Goal: Information Seeking & Learning: Learn about a topic

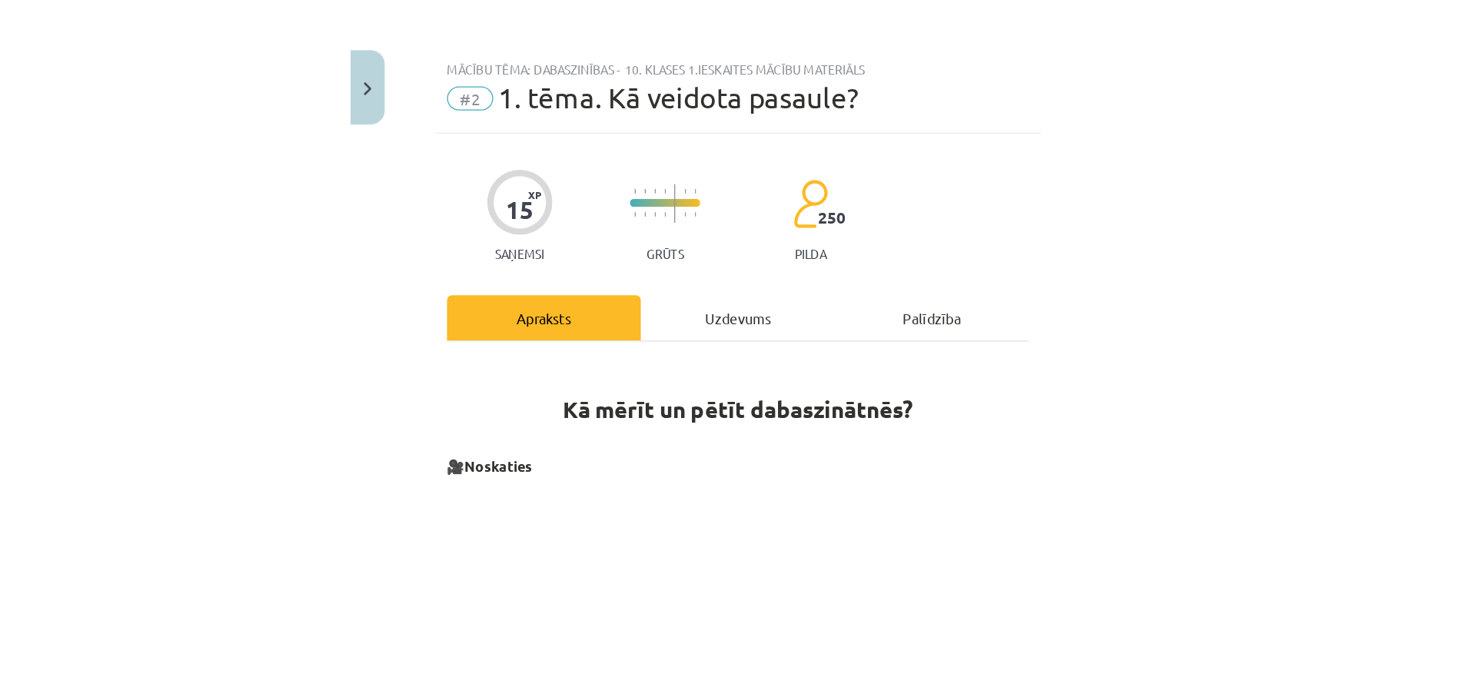
scroll to position [198, 0]
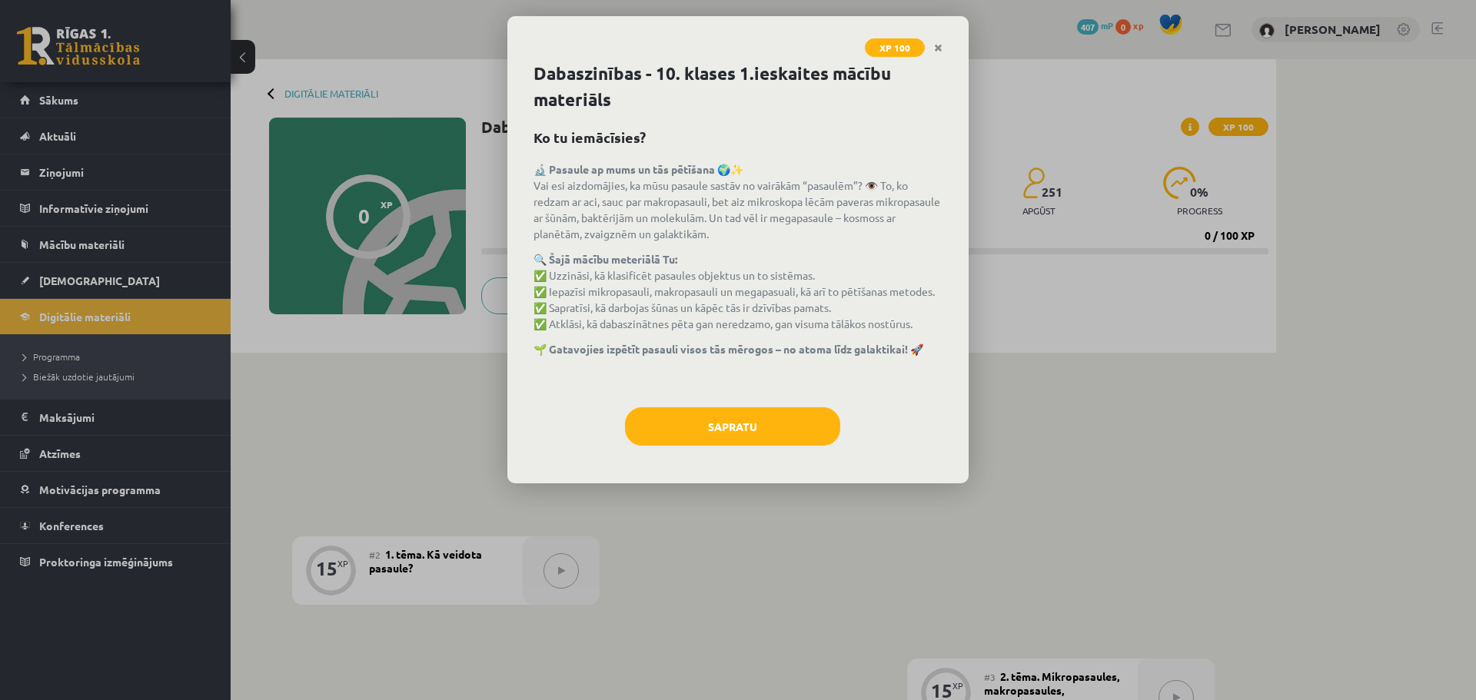
scroll to position [192, 0]
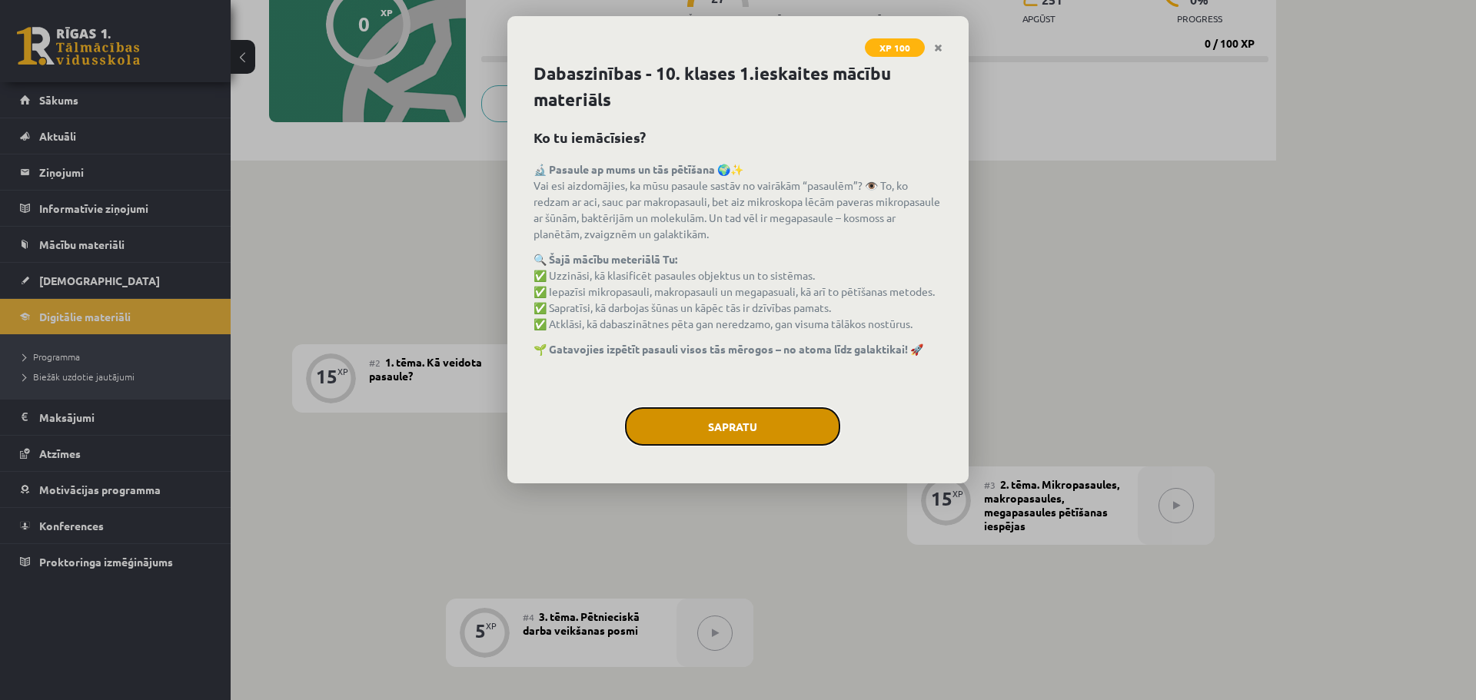
click at [789, 435] on button "Sapratu" at bounding box center [732, 426] width 215 height 38
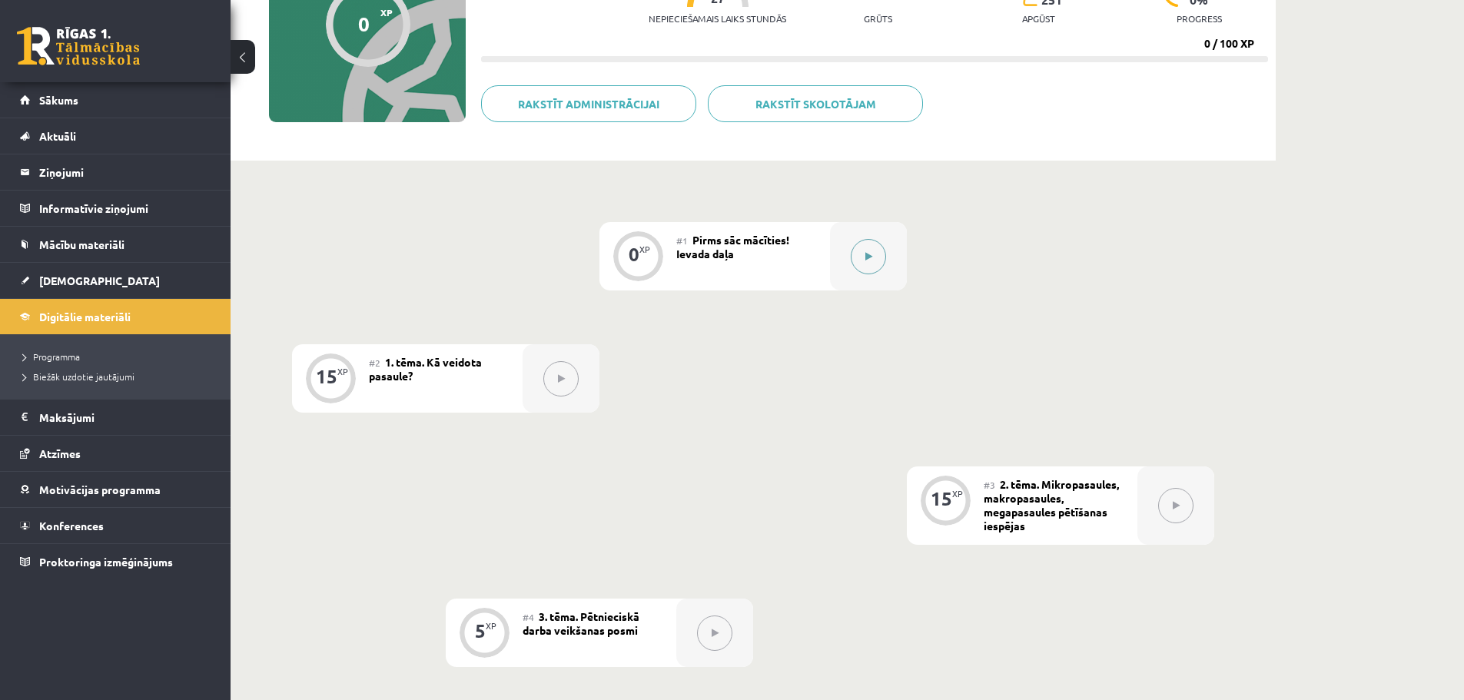
click at [868, 264] on button at bounding box center [868, 256] width 35 height 35
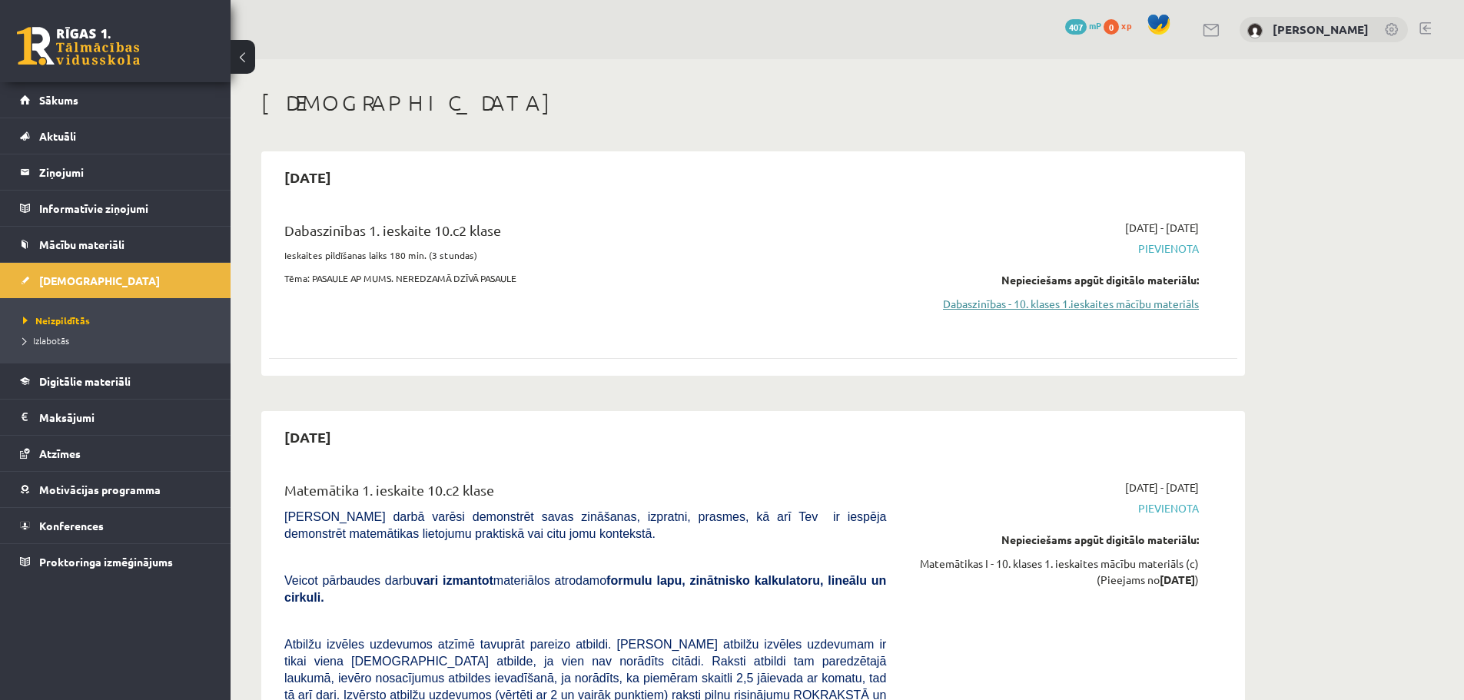
click at [1071, 307] on link "Dabaszinības - 10. klases 1.ieskaites mācību materiāls" at bounding box center [1054, 304] width 290 height 16
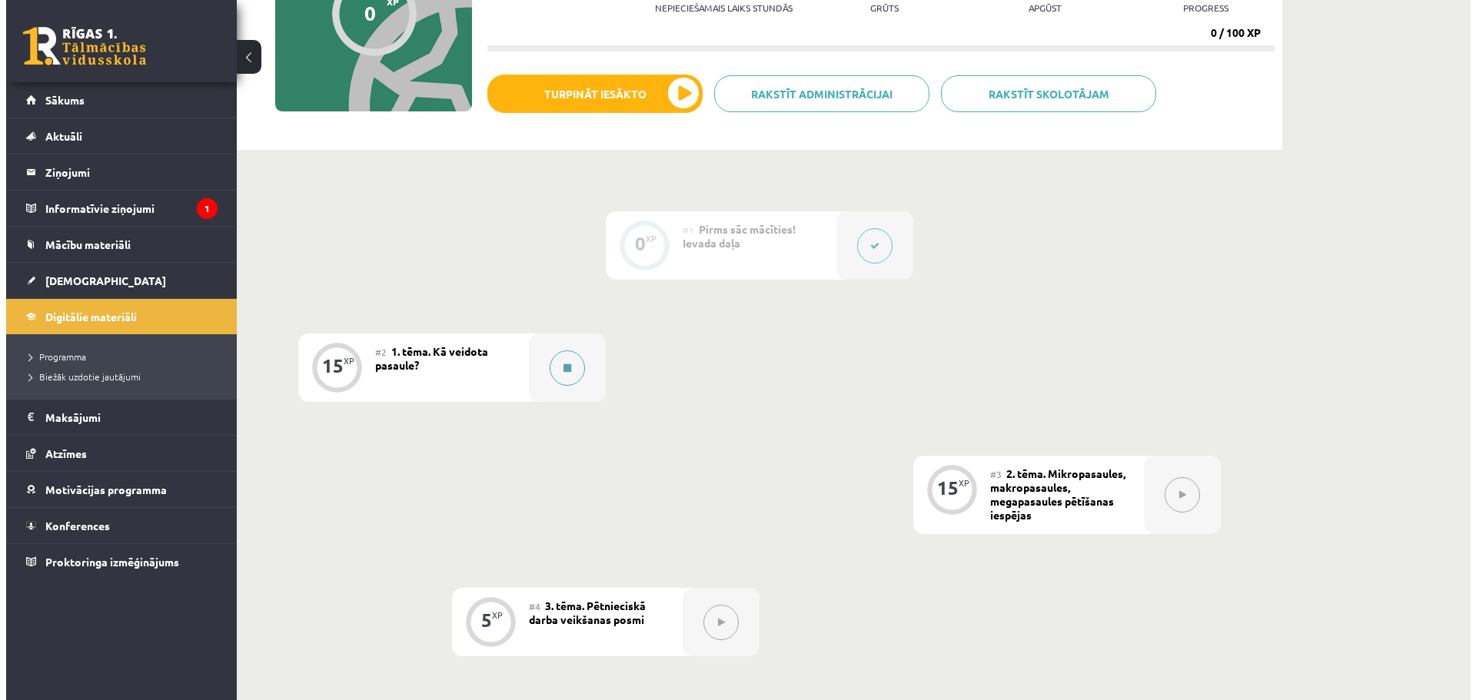
scroll to position [231, 0]
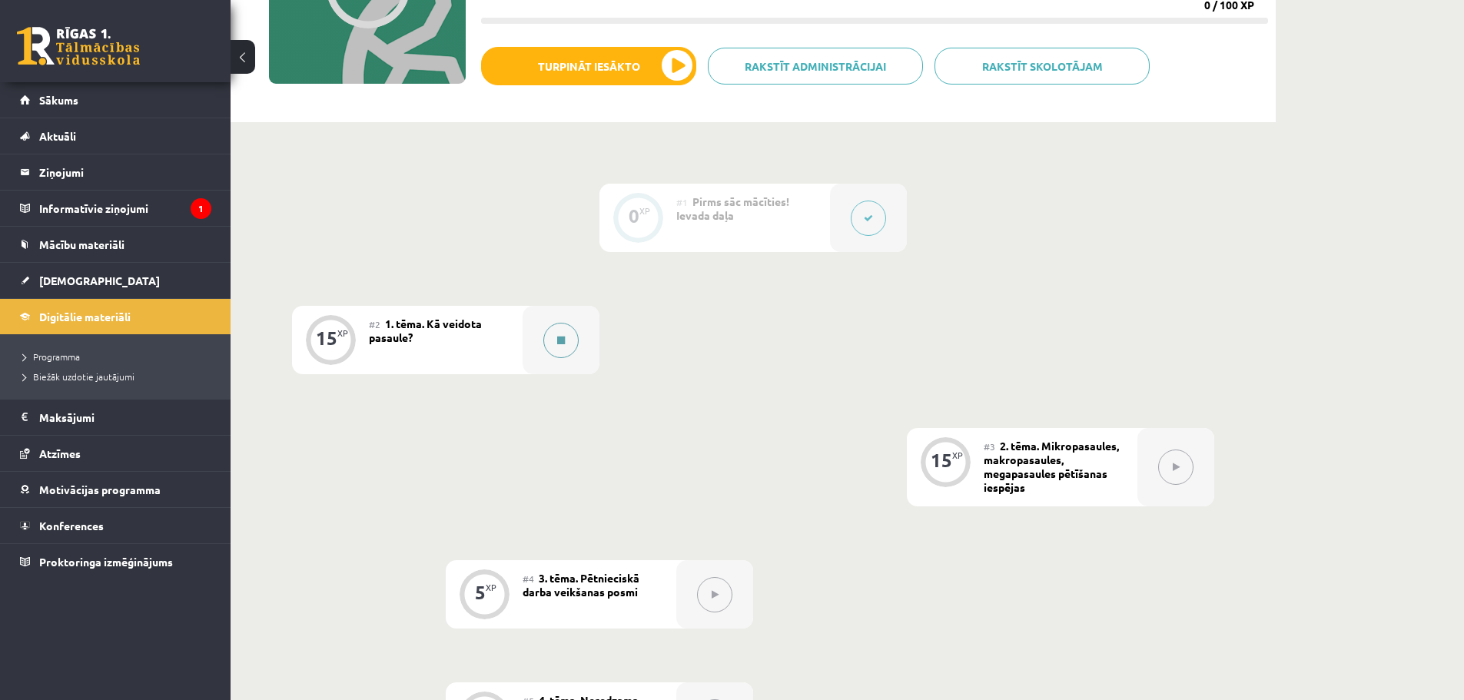
click at [563, 339] on icon at bounding box center [561, 340] width 8 height 9
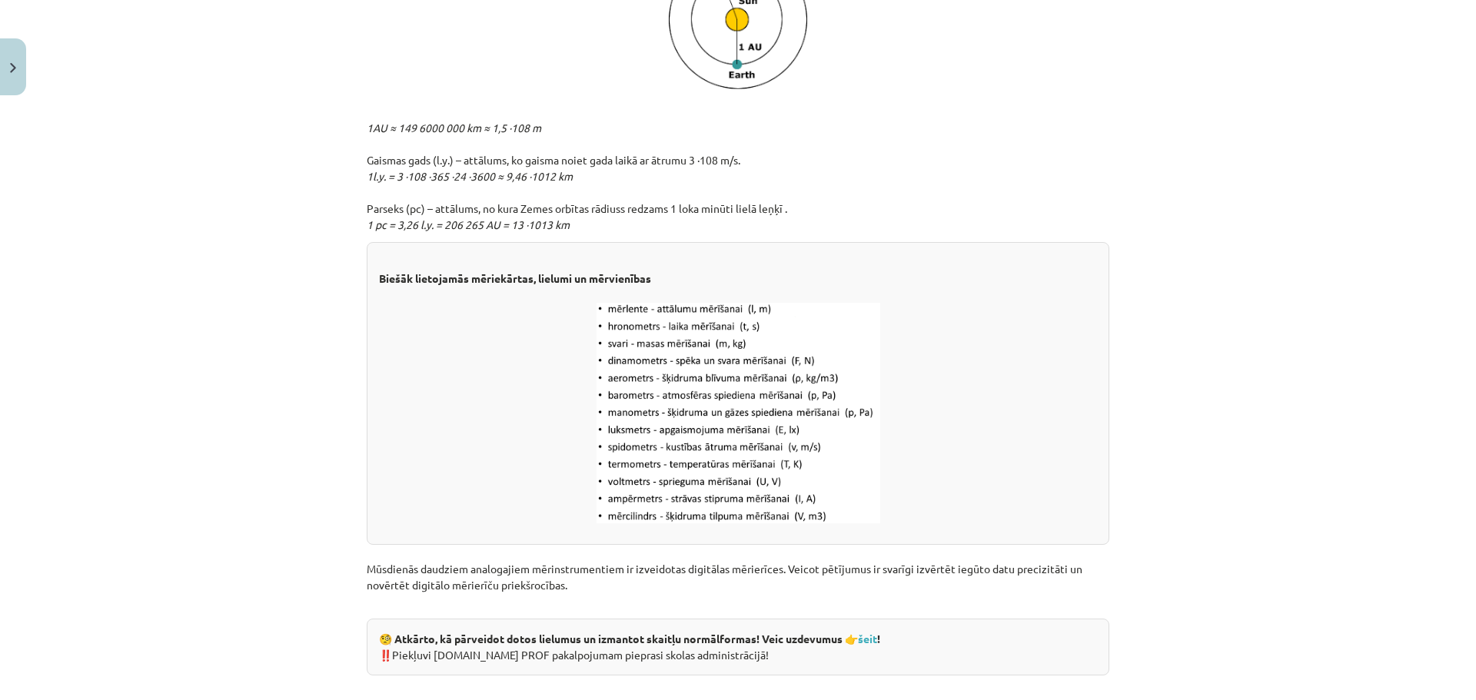
scroll to position [1660, 0]
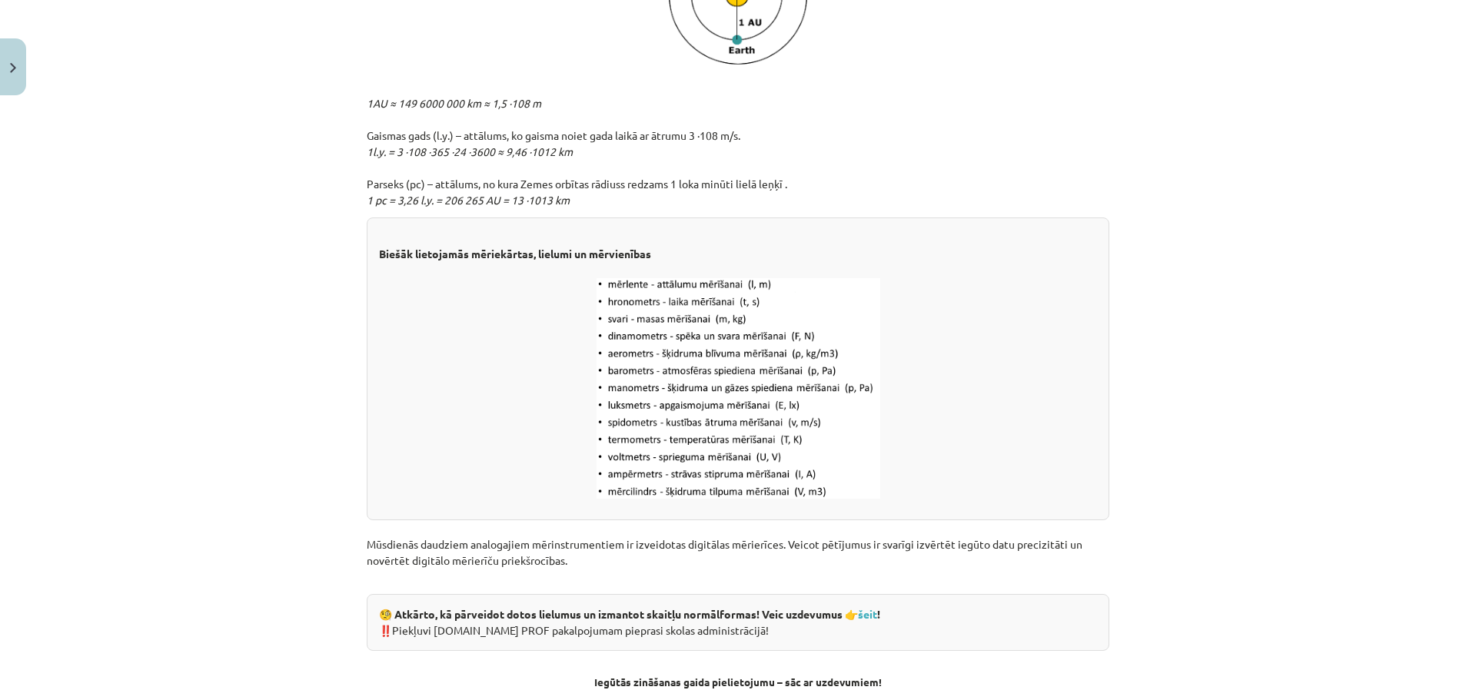
click at [626, 297] on img at bounding box center [738, 388] width 284 height 221
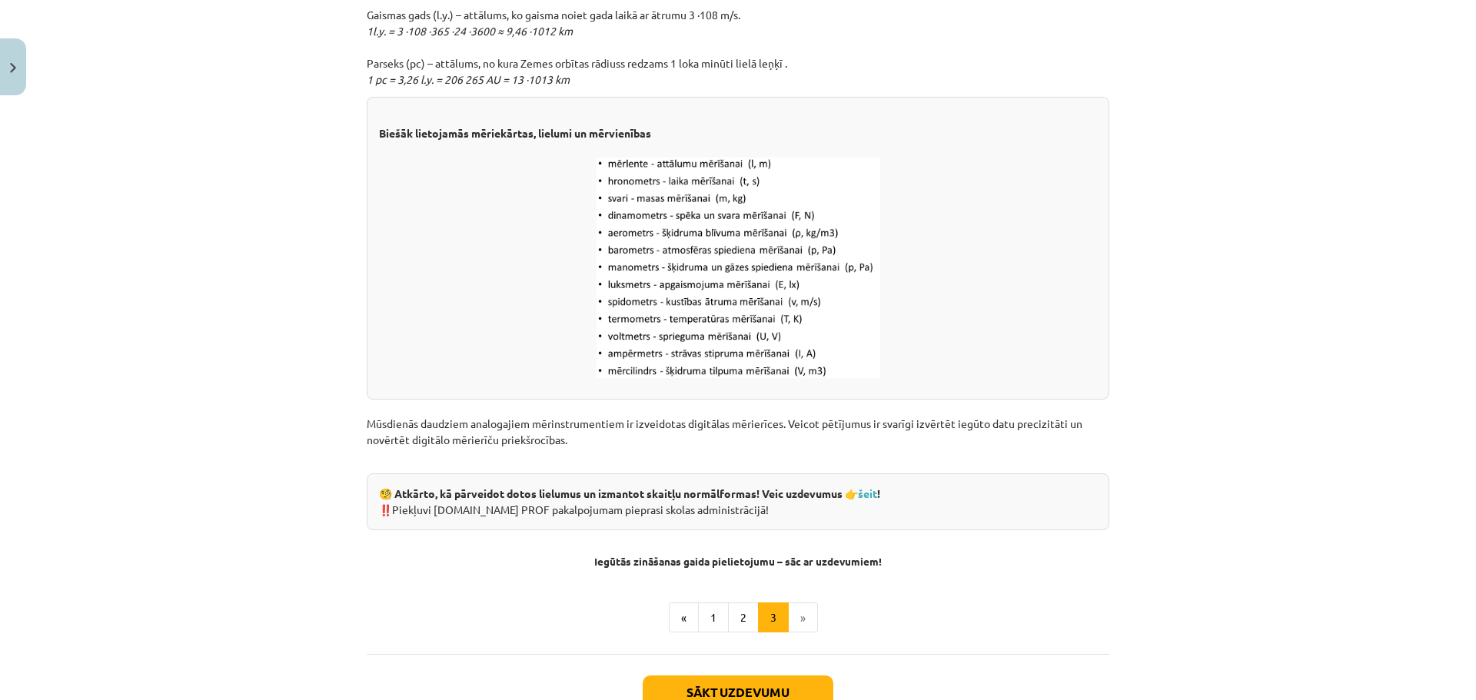
scroll to position [1814, 0]
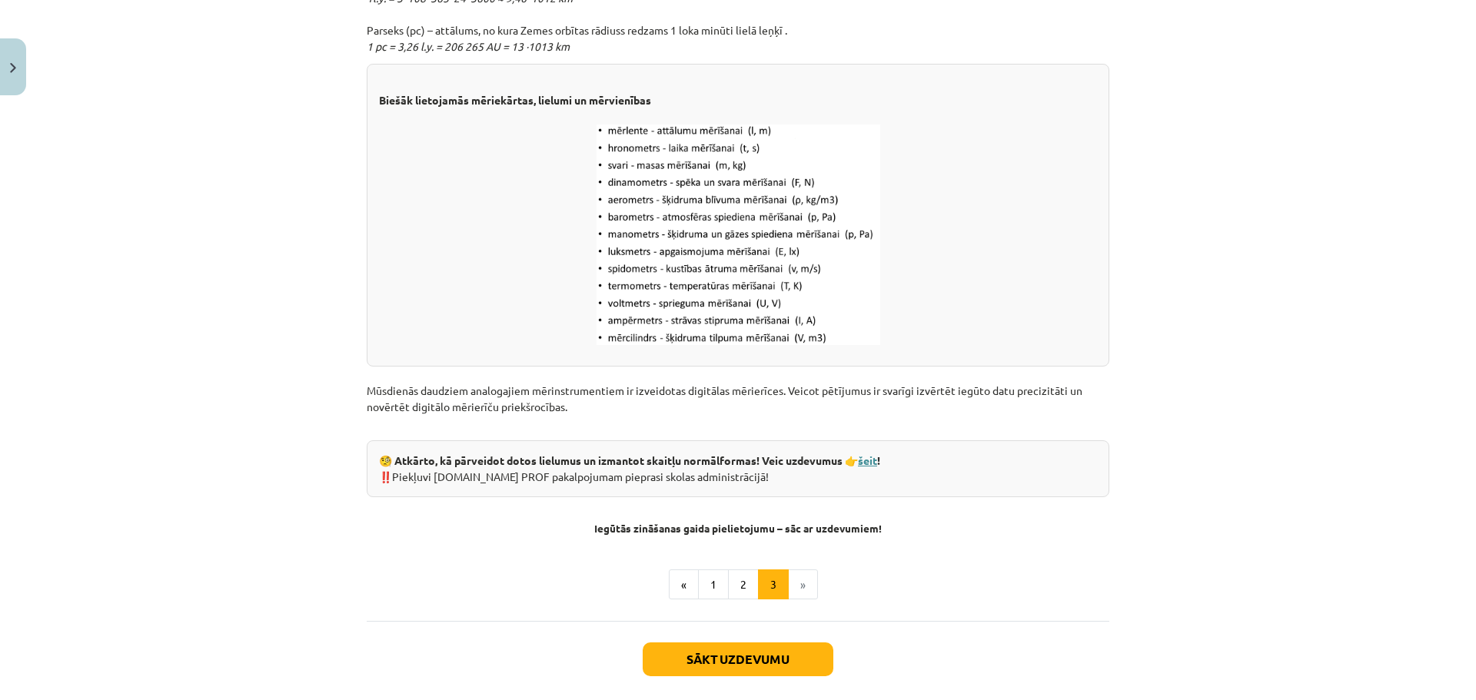
click at [877, 462] on link "šeit" at bounding box center [867, 460] width 19 height 14
click at [875, 465] on link "šeit" at bounding box center [867, 460] width 19 height 14
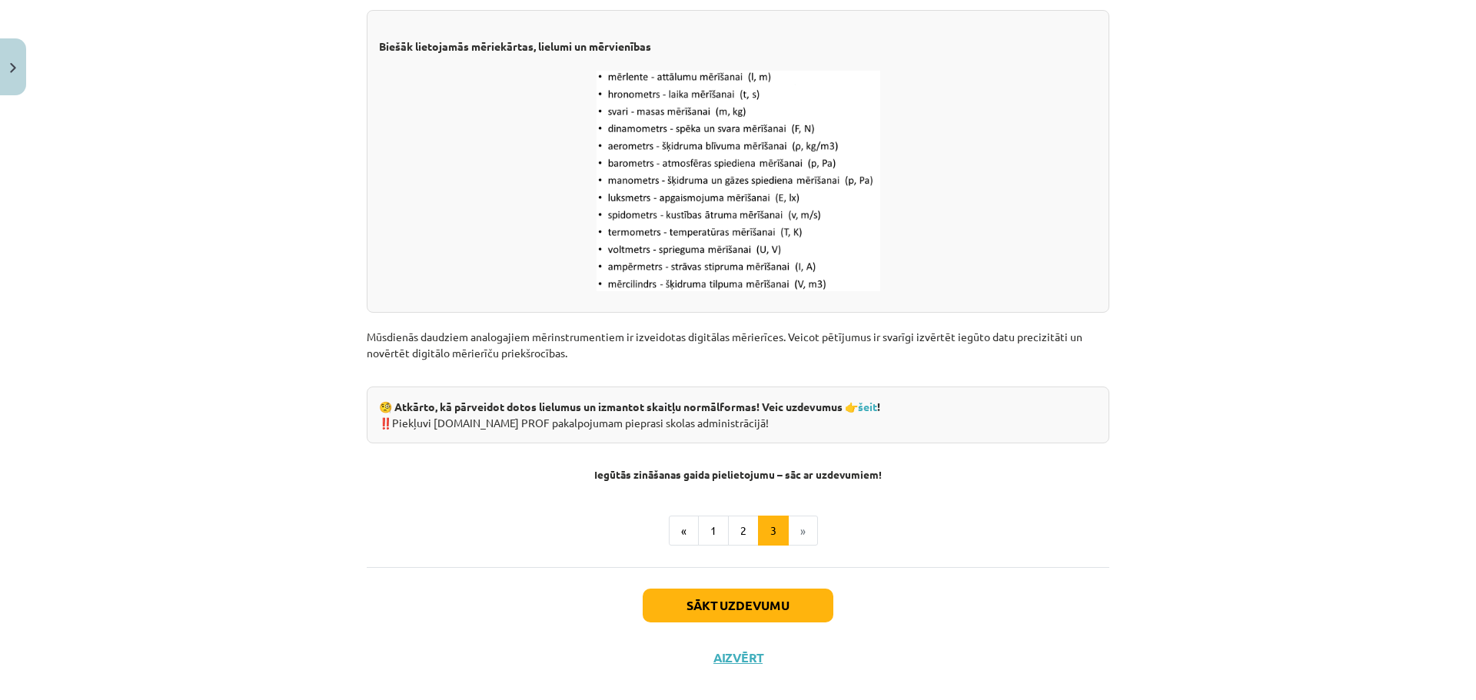
scroll to position [1891, 0]
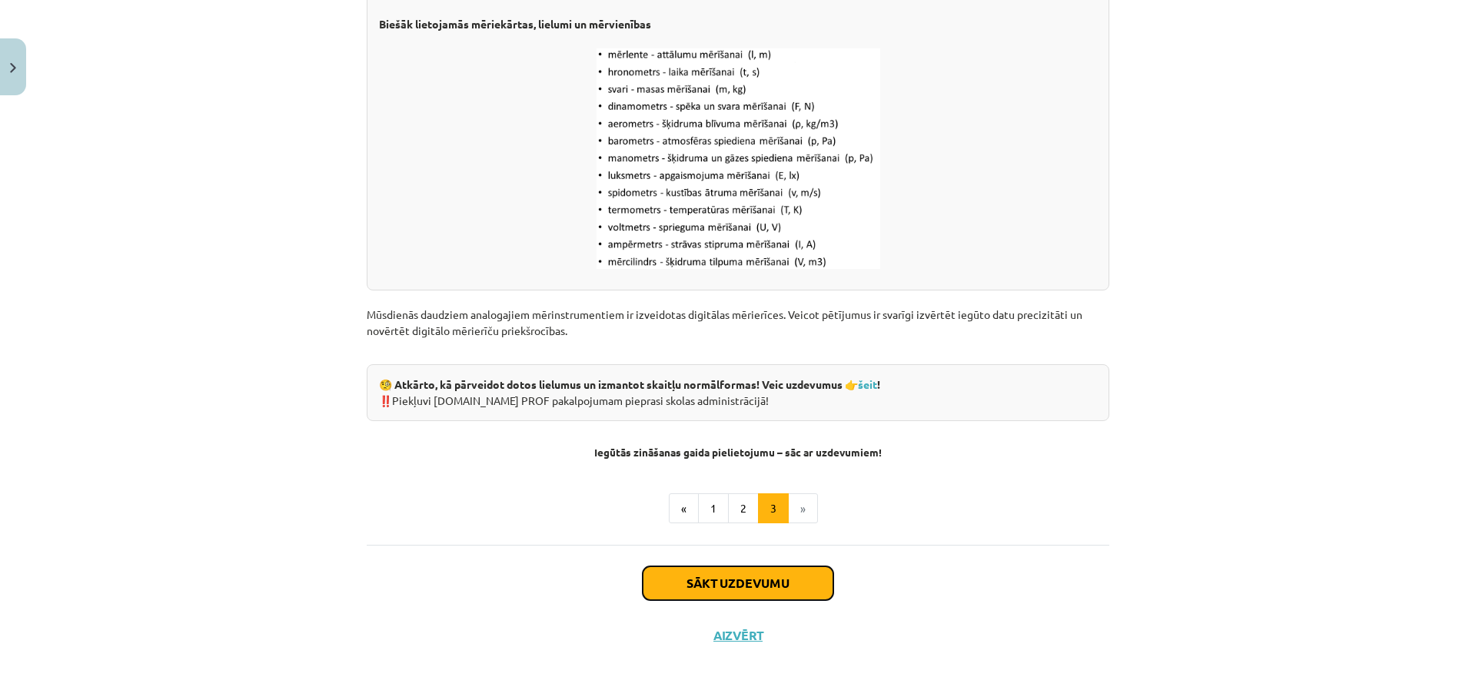
click at [778, 585] on button "Sākt uzdevumu" at bounding box center [737, 583] width 191 height 34
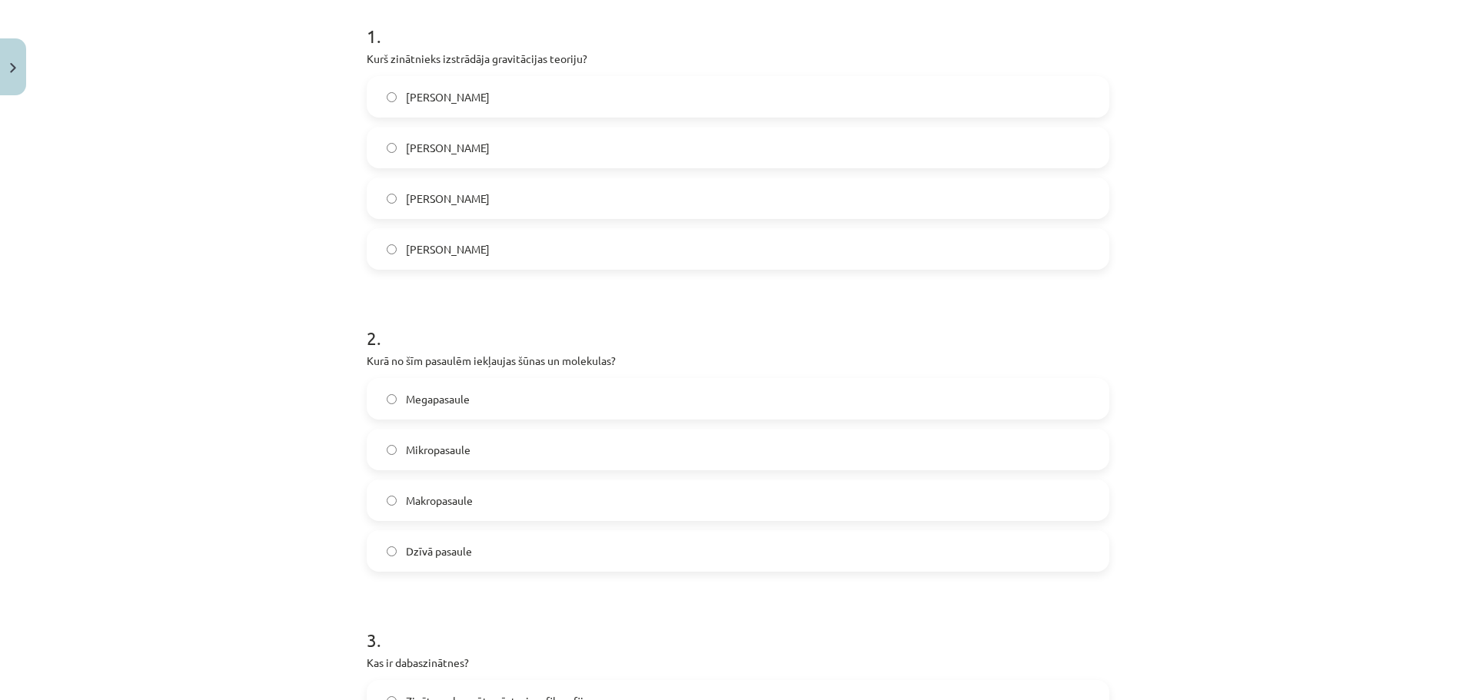
scroll to position [38, 0]
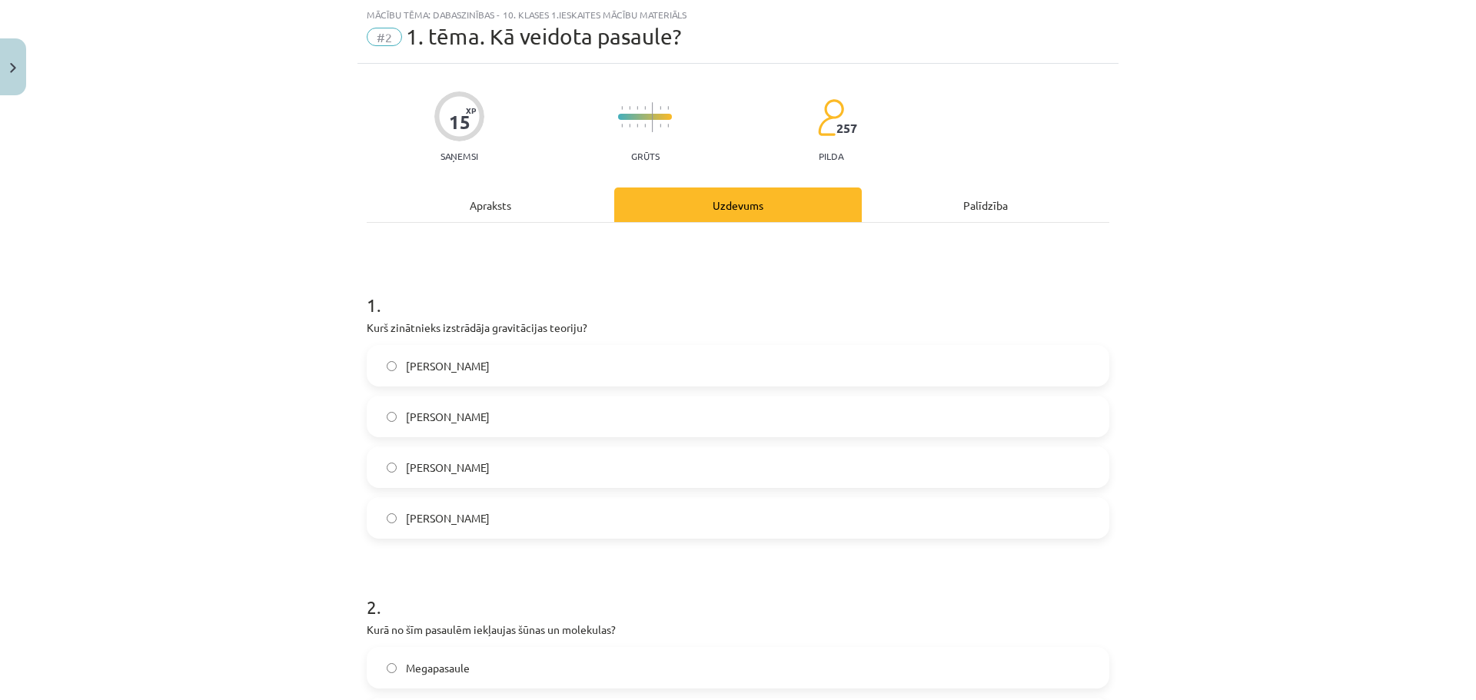
click at [497, 198] on div "Apraksts" at bounding box center [490, 205] width 247 height 35
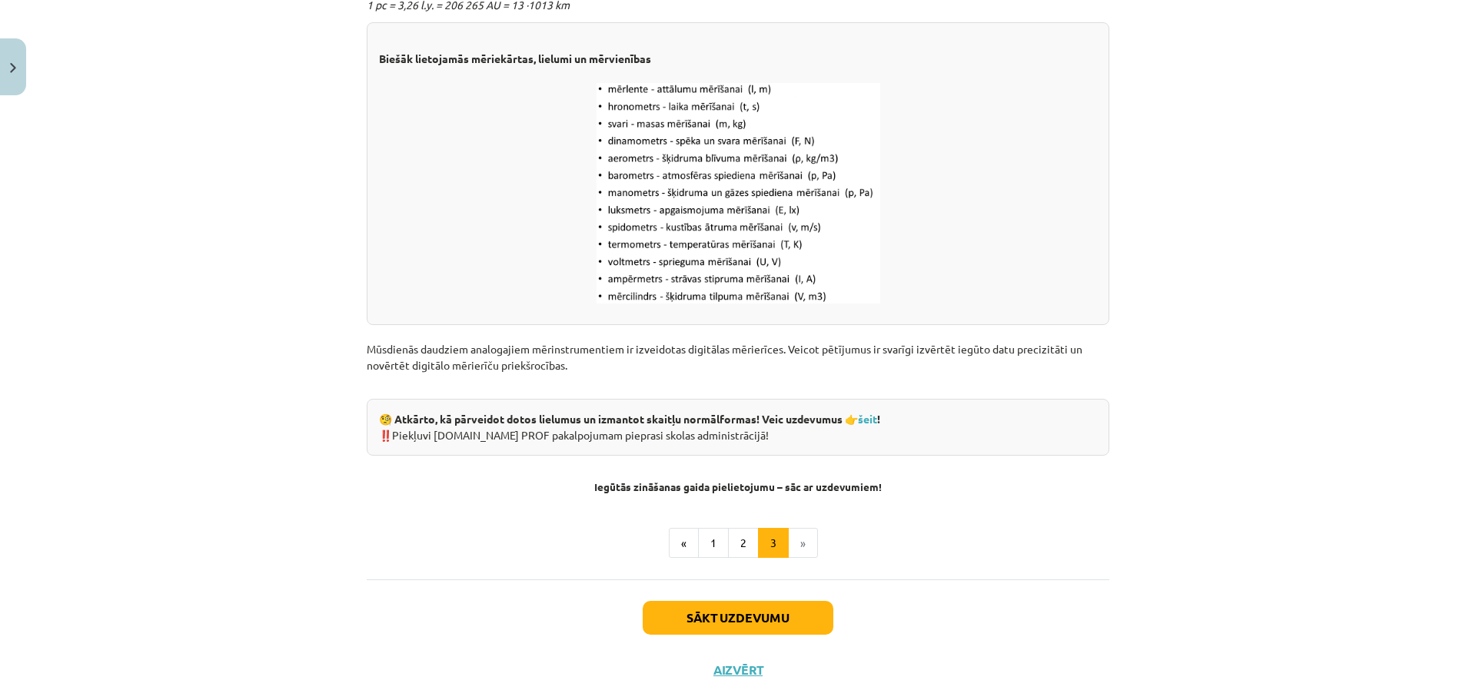
scroll to position [1891, 0]
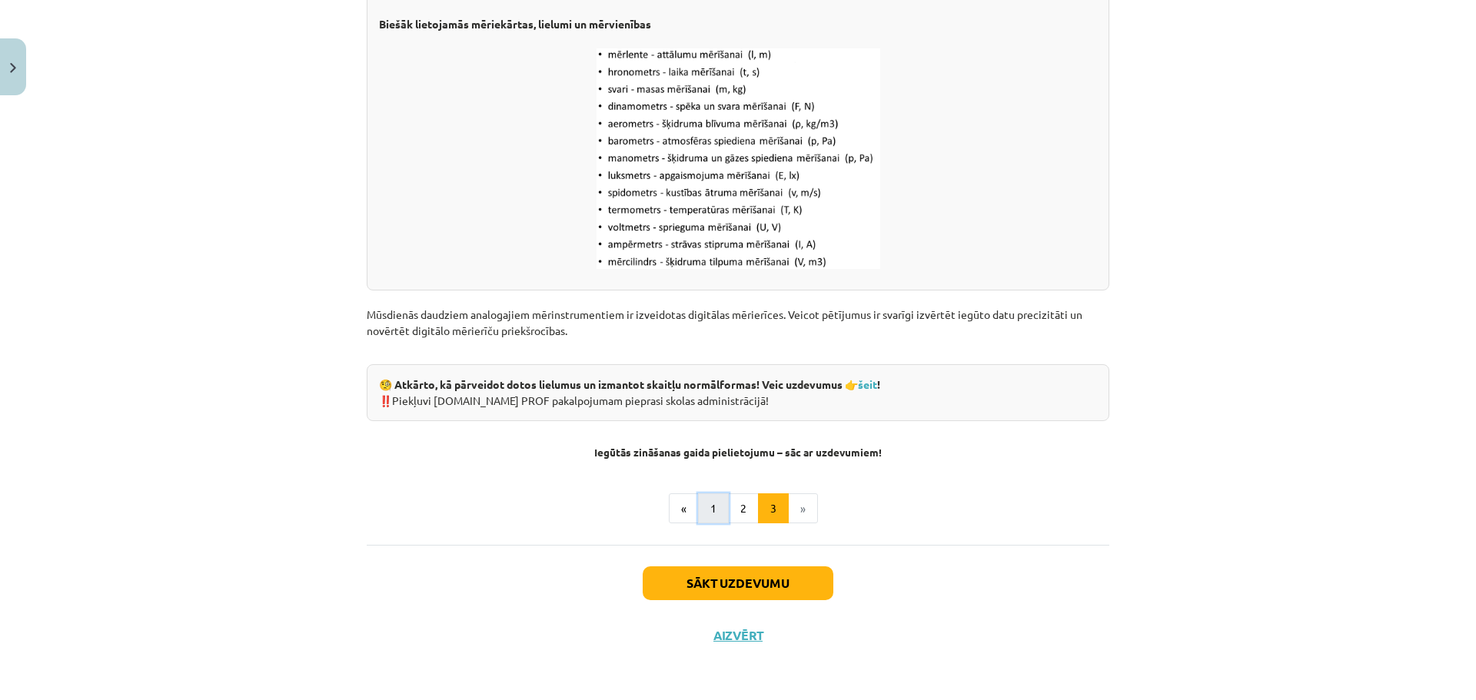
click at [706, 503] on button "1" at bounding box center [713, 508] width 31 height 31
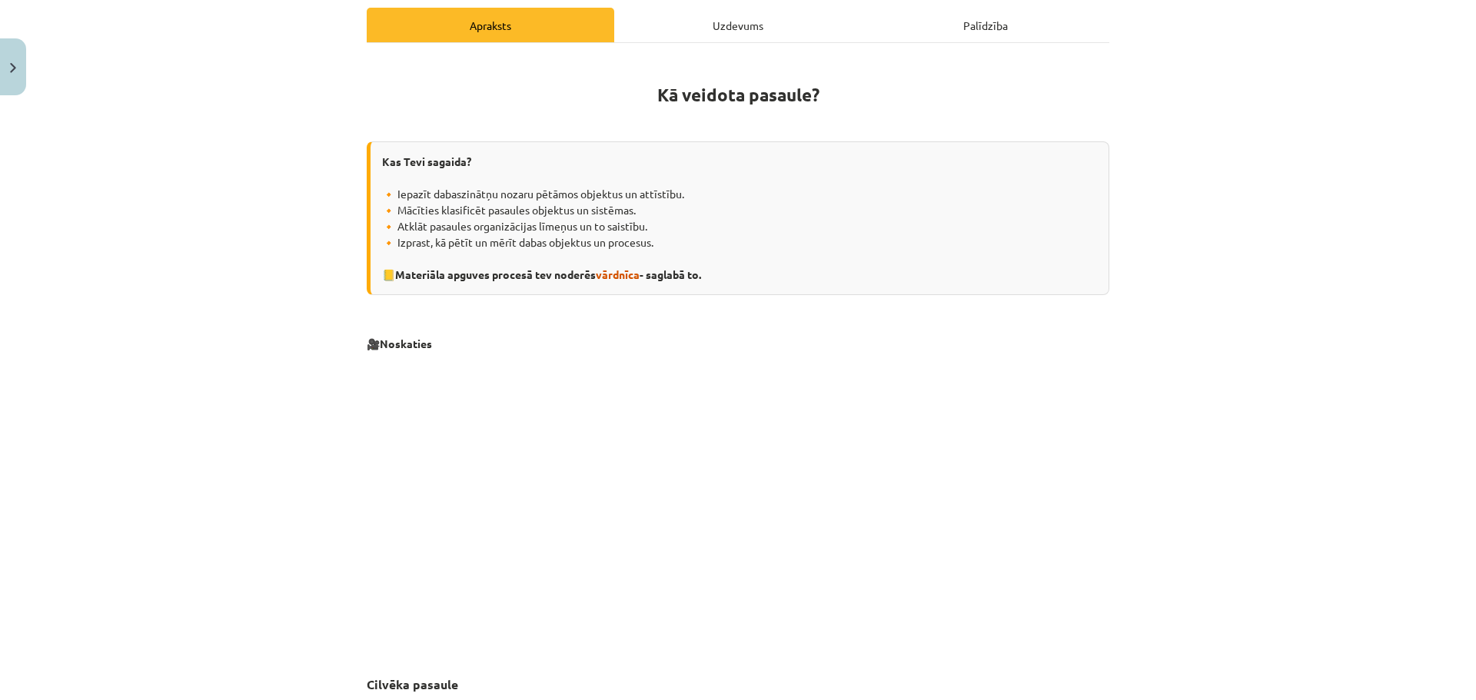
scroll to position [0, 0]
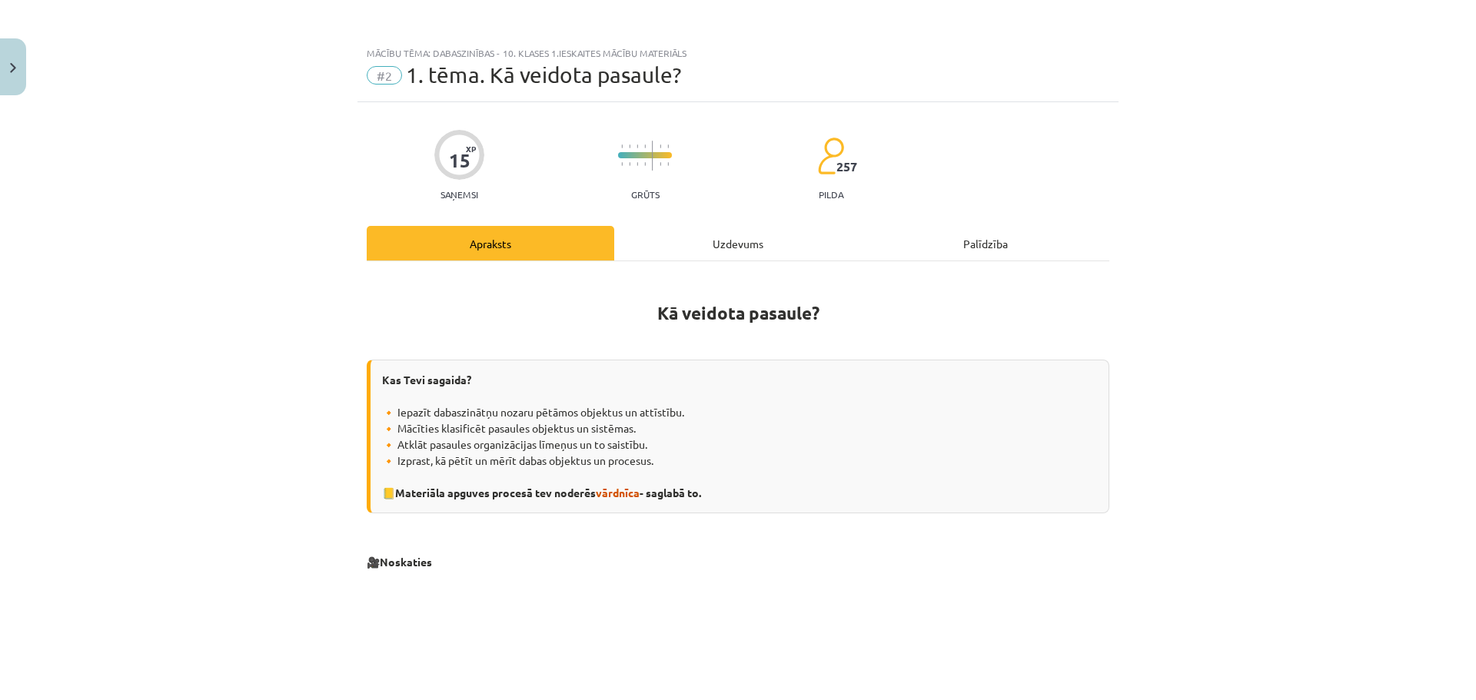
click at [747, 241] on div "Uzdevums" at bounding box center [737, 243] width 247 height 35
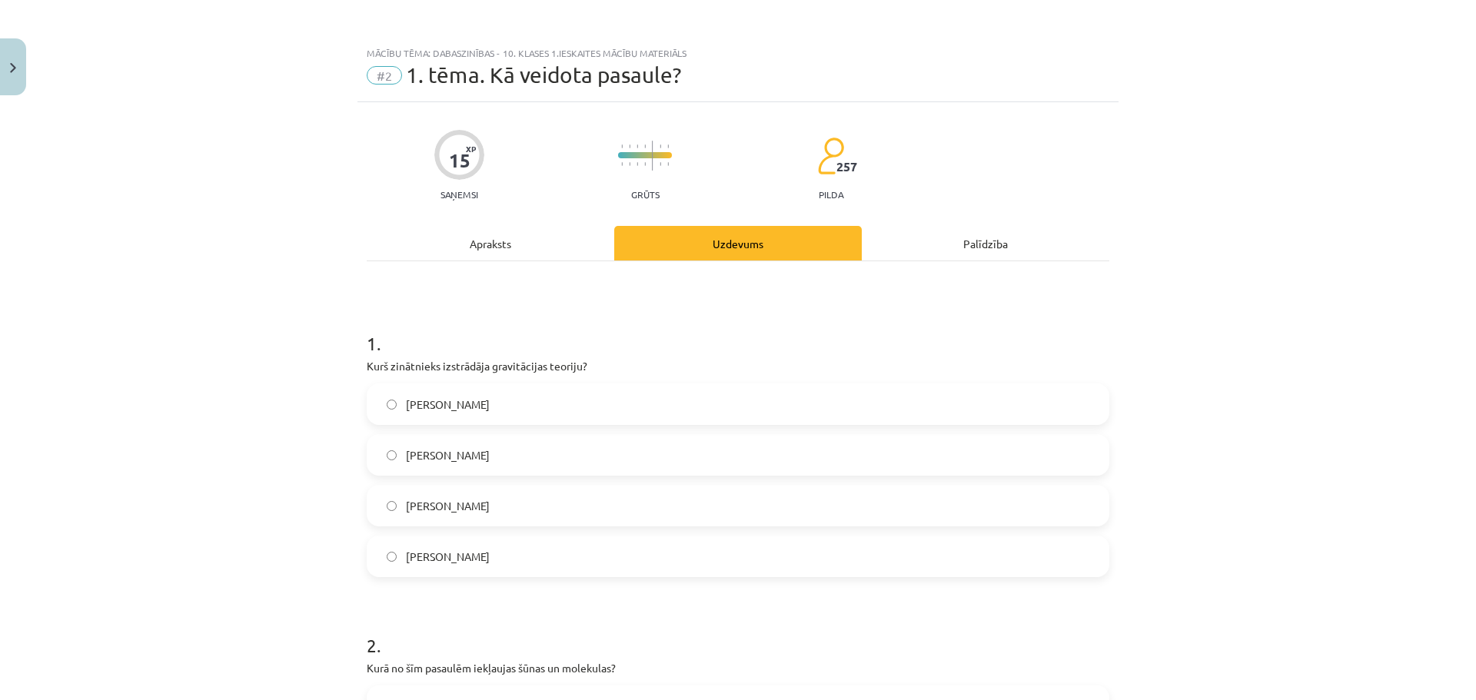
scroll to position [38, 0]
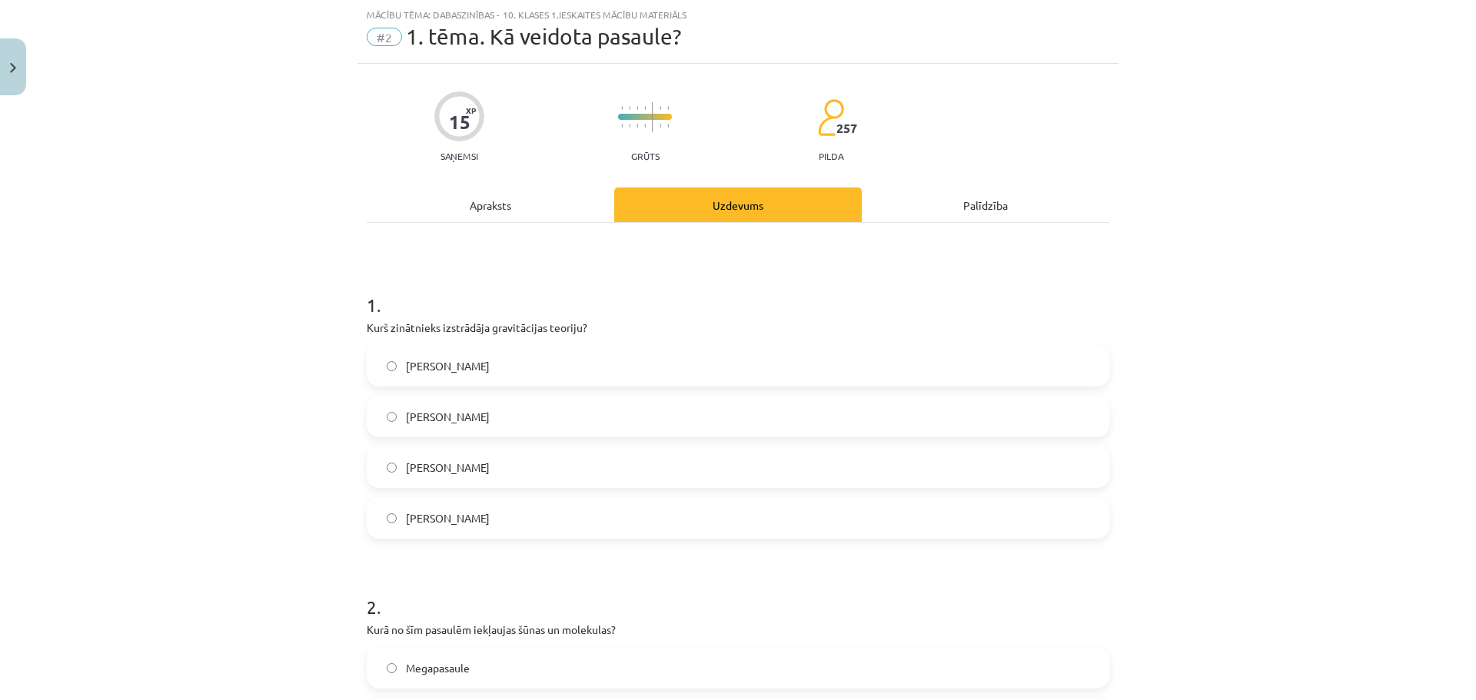
click at [473, 413] on label "Īzaks Ņūtons" at bounding box center [737, 416] width 739 height 38
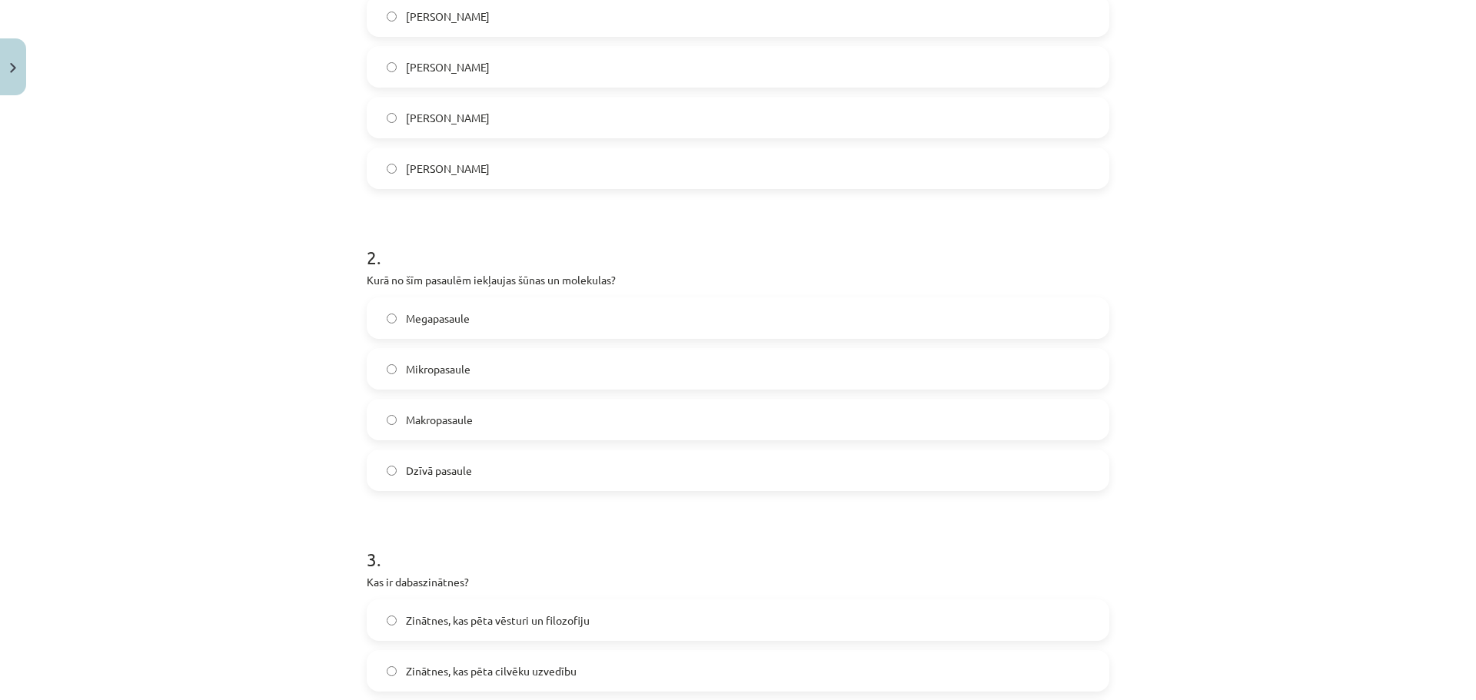
scroll to position [423, 0]
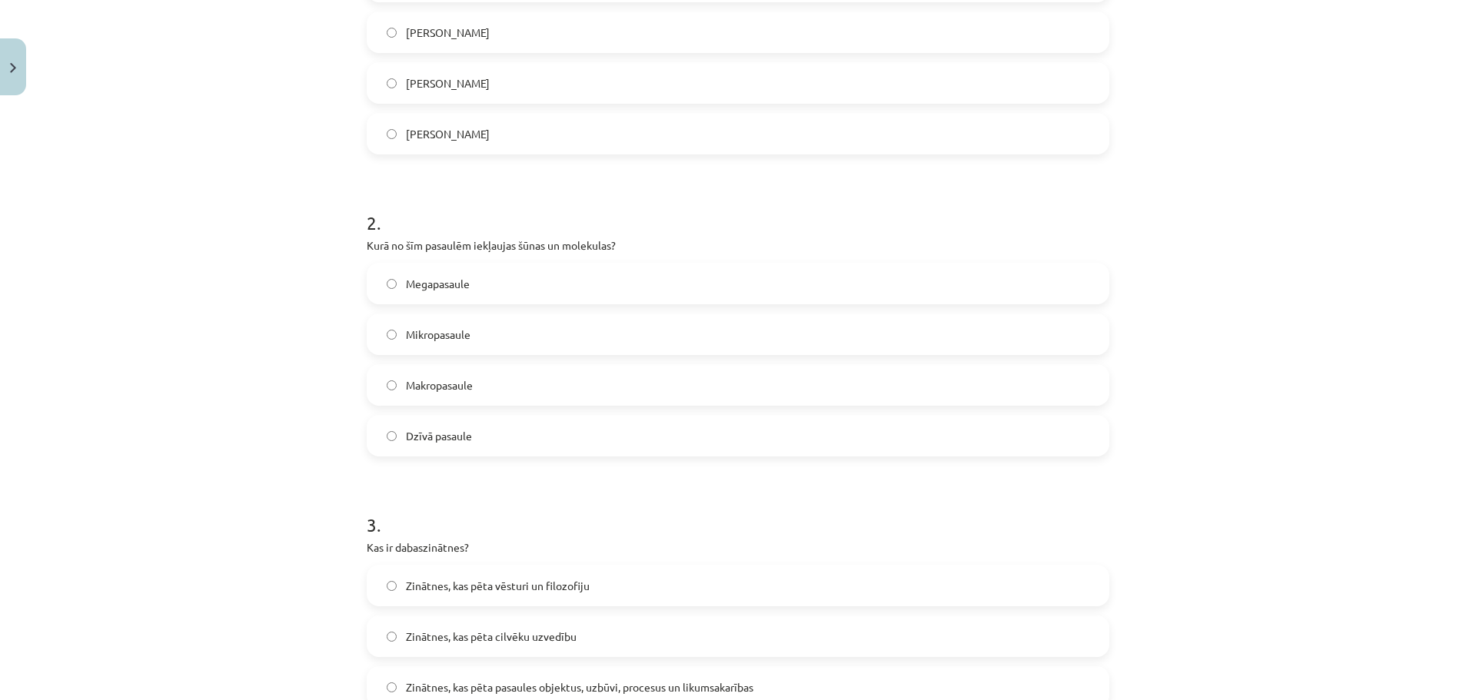
click at [406, 333] on span "Mikropasaule" at bounding box center [438, 335] width 65 height 16
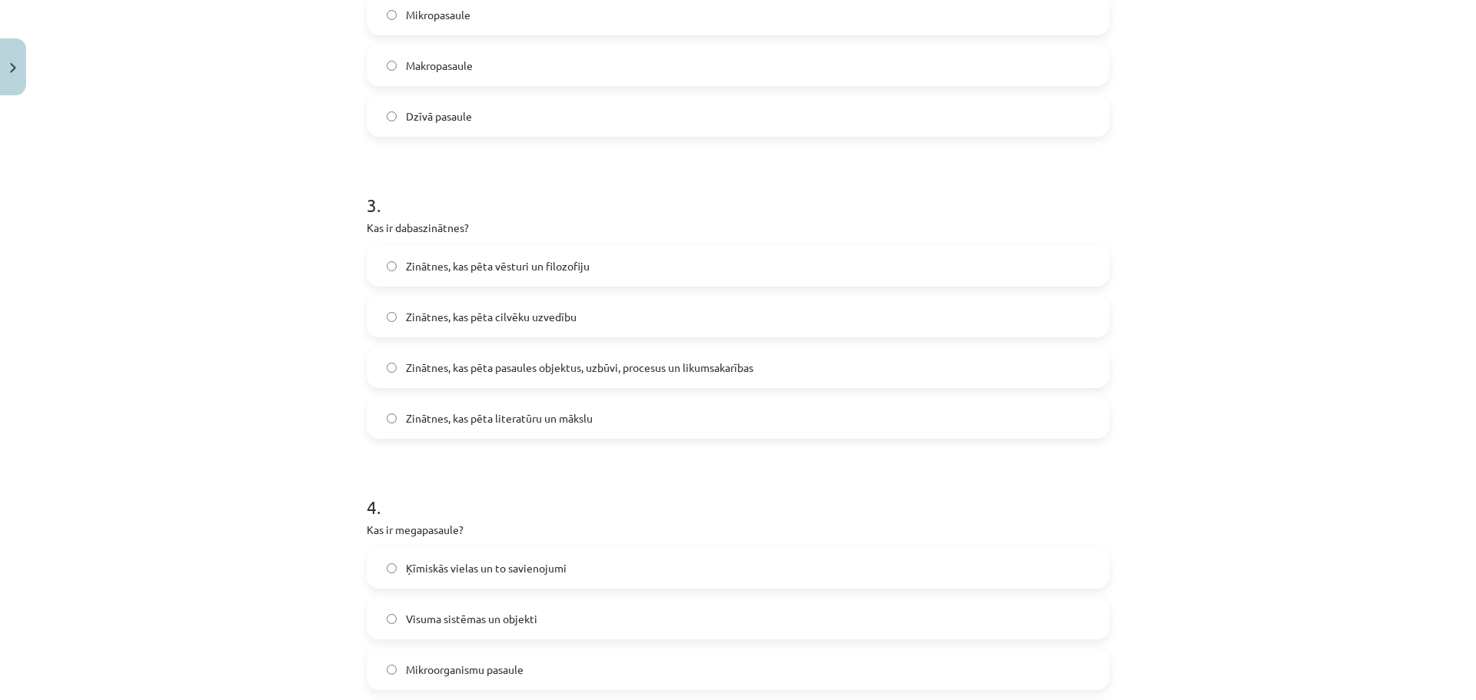
scroll to position [807, 0]
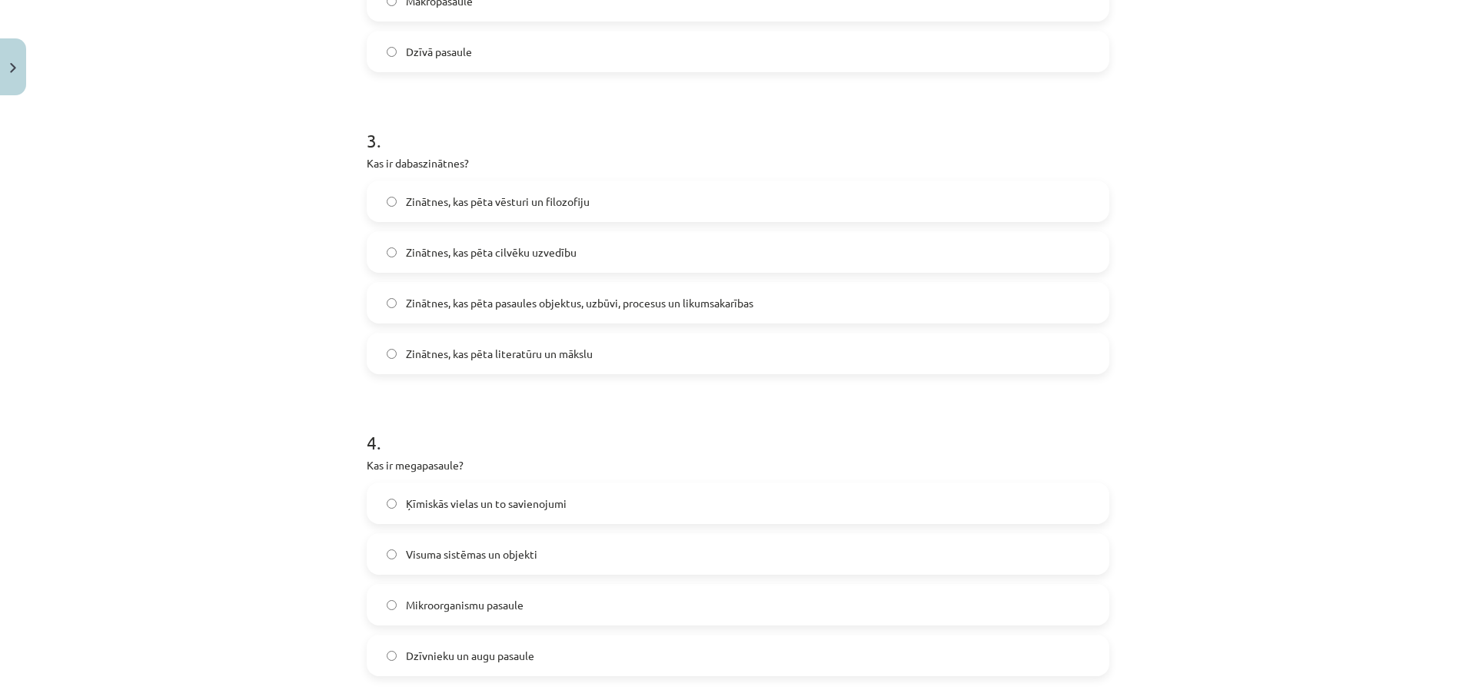
click at [535, 305] on span "Zinātnes, kas pēta pasaules objektus, uzbūvi, procesus un likumsakarības" at bounding box center [579, 303] width 347 height 16
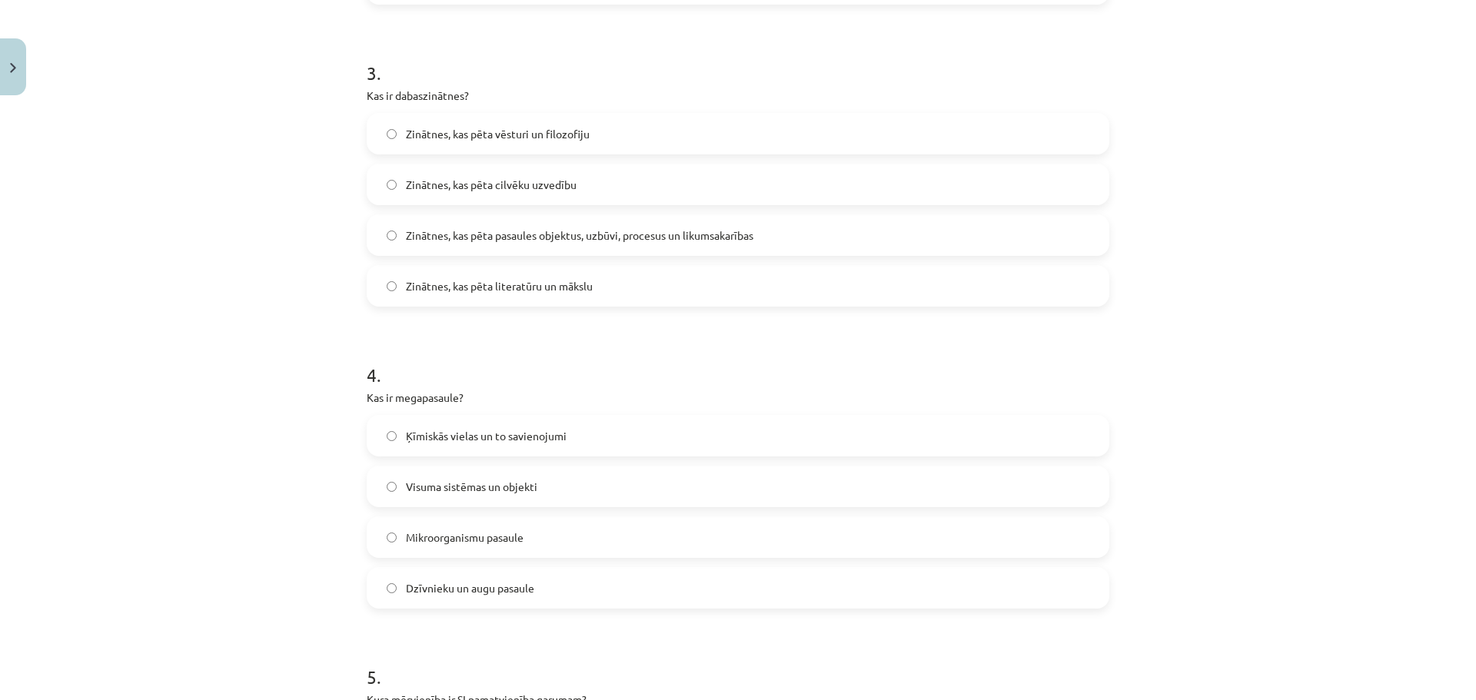
scroll to position [1038, 0]
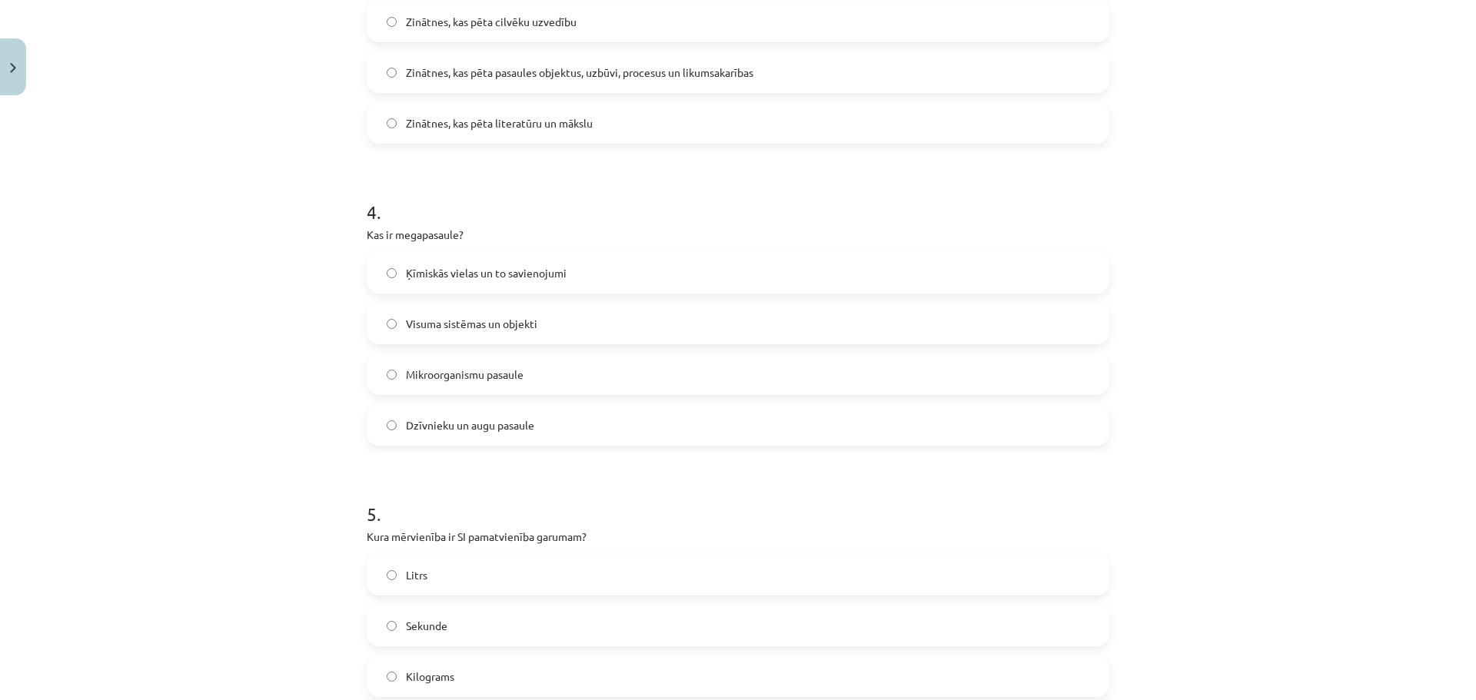
click at [547, 322] on label "Visuma sistēmas un objekti" at bounding box center [737, 323] width 739 height 38
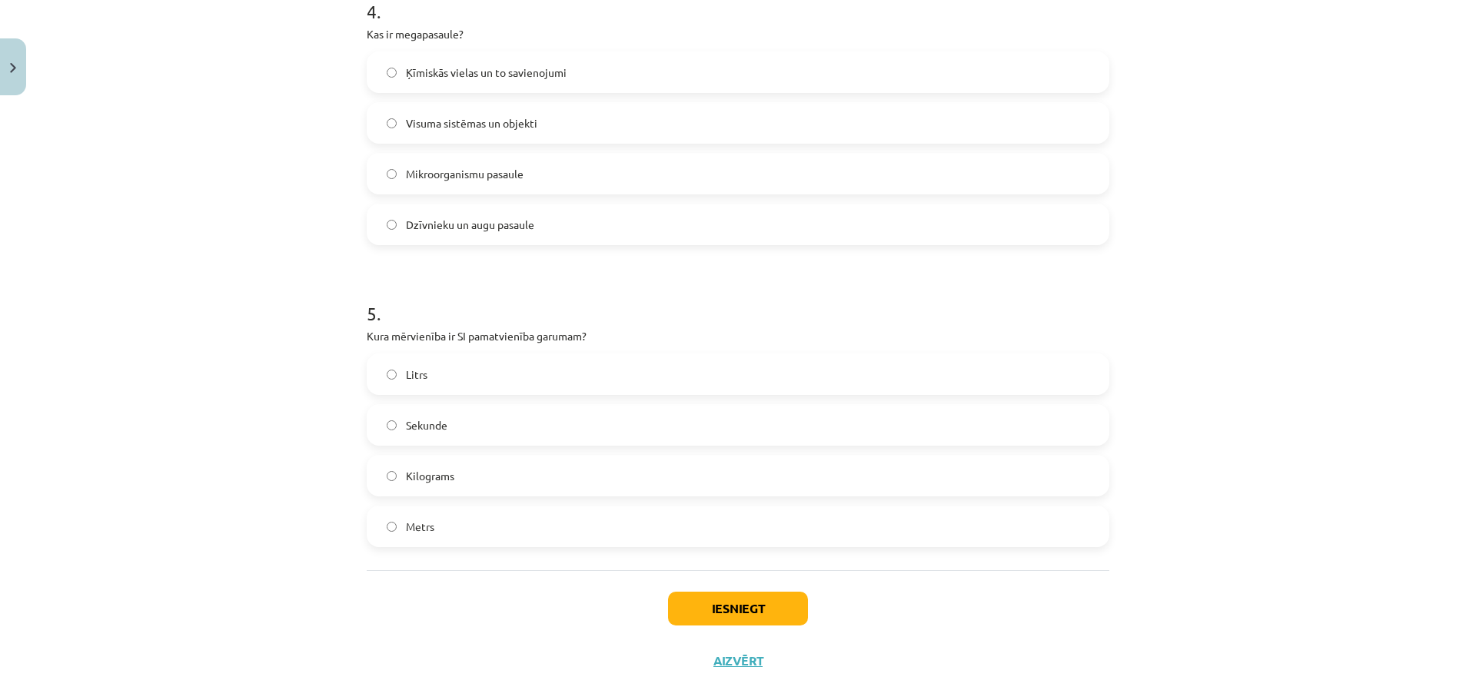
scroll to position [1263, 0]
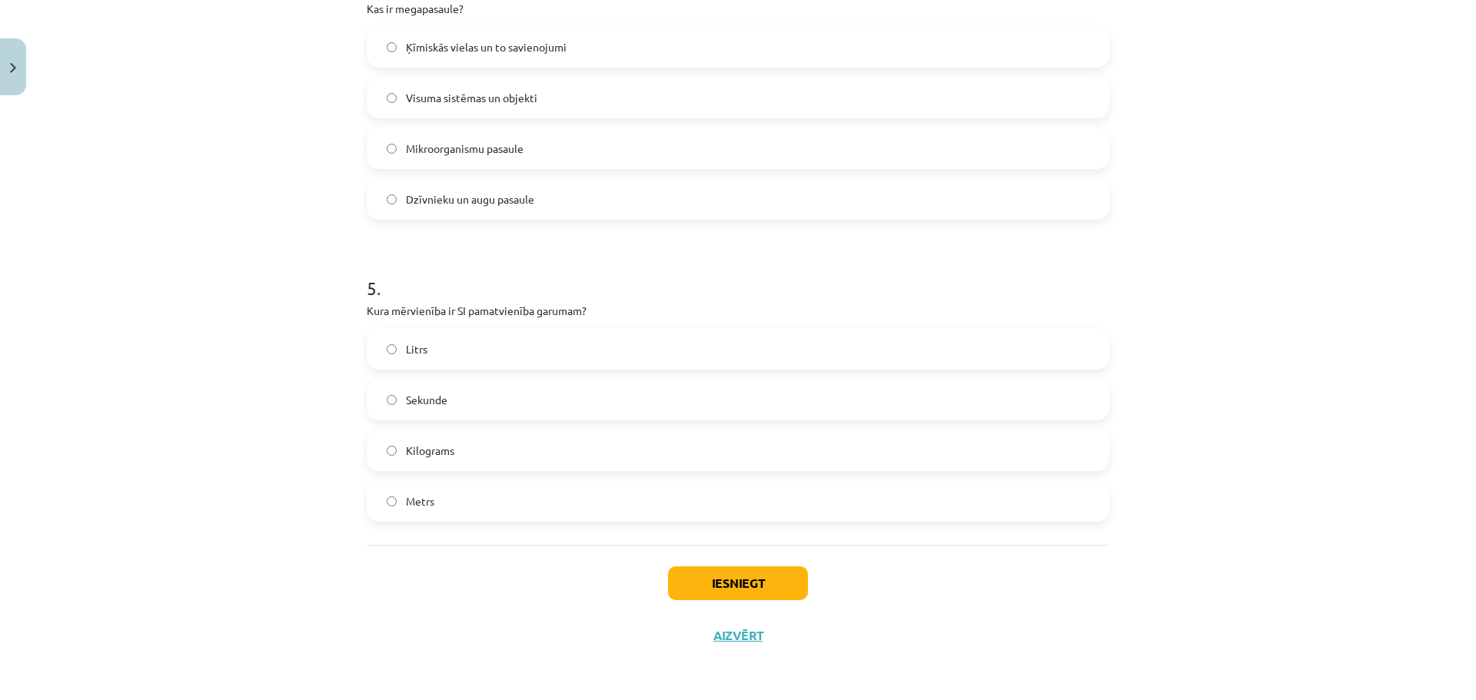
click at [447, 502] on label "Metrs" at bounding box center [737, 501] width 739 height 38
click at [705, 587] on button "Iesniegt" at bounding box center [738, 583] width 140 height 34
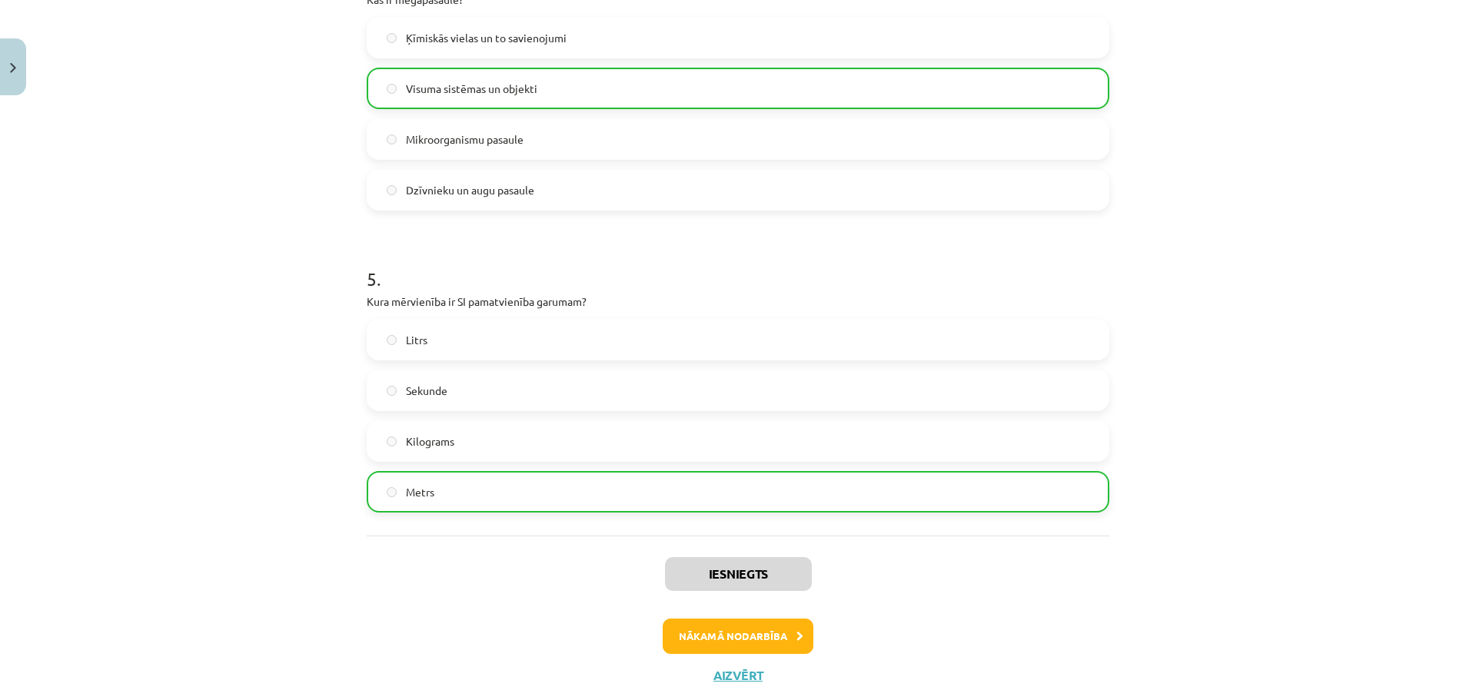
scroll to position [1313, 0]
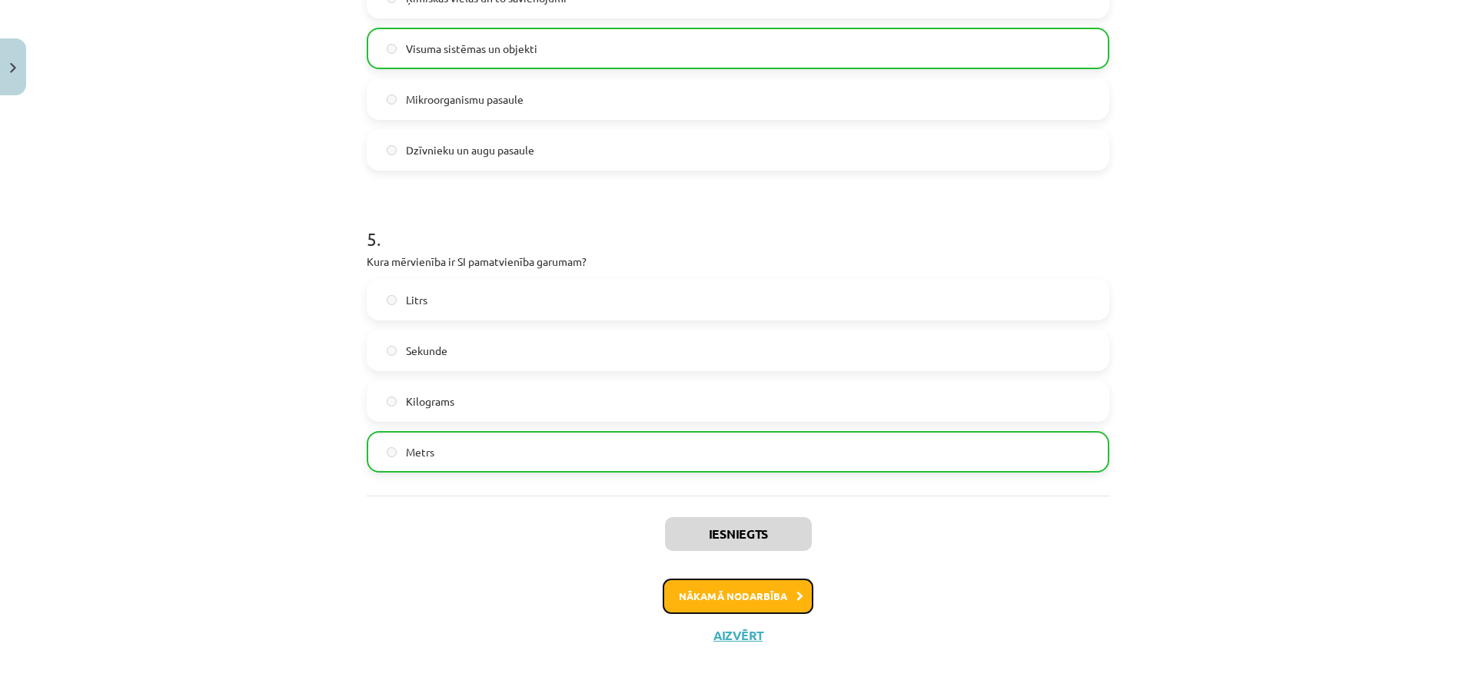
click at [749, 597] on button "Nākamā nodarbība" at bounding box center [737, 596] width 151 height 35
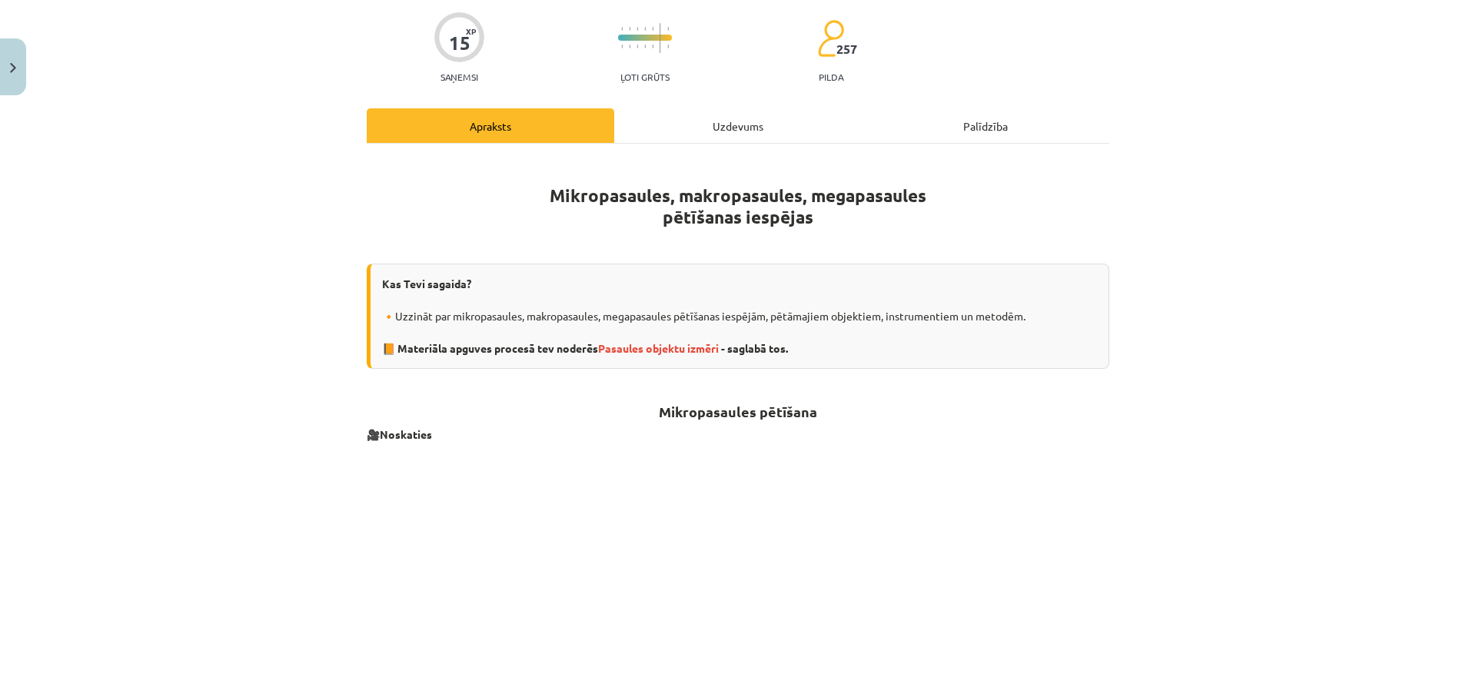
scroll to position [101, 0]
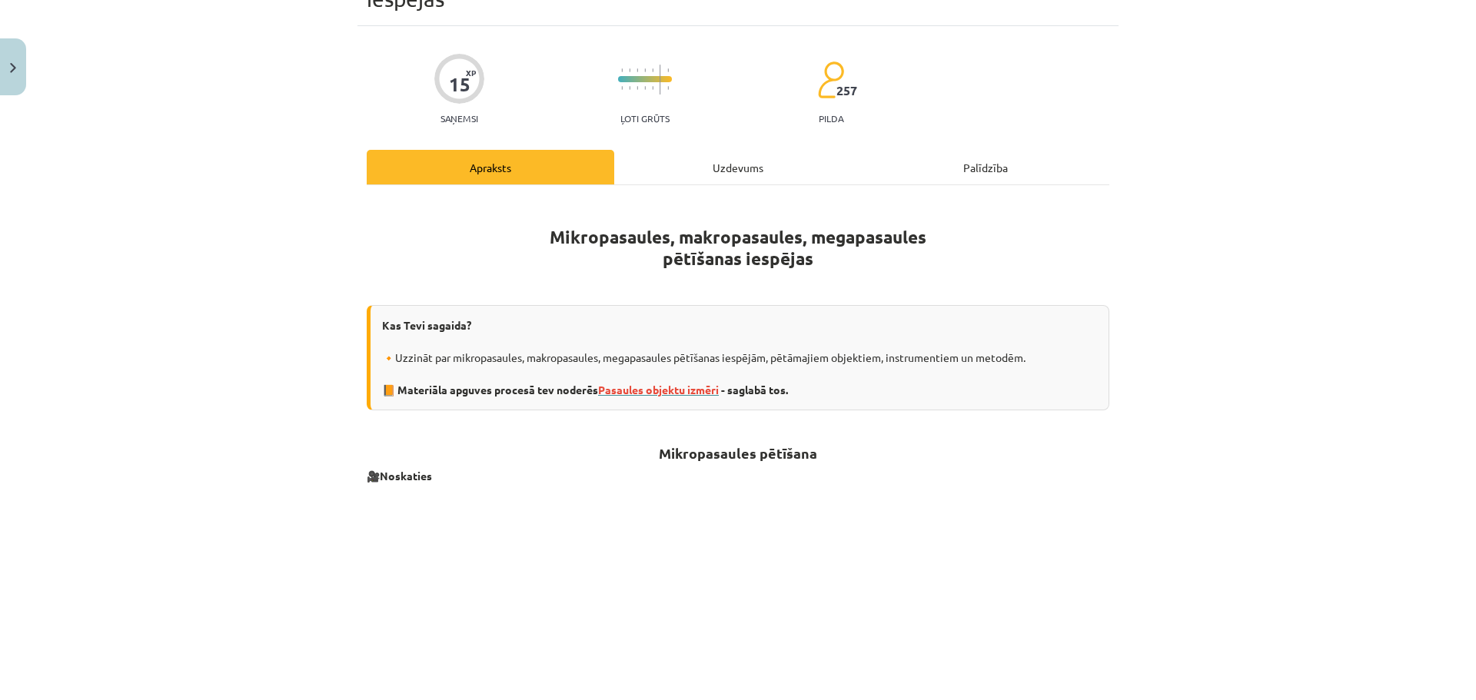
click at [657, 383] on span "Pasaules objektu izmēri" at bounding box center [658, 390] width 121 height 14
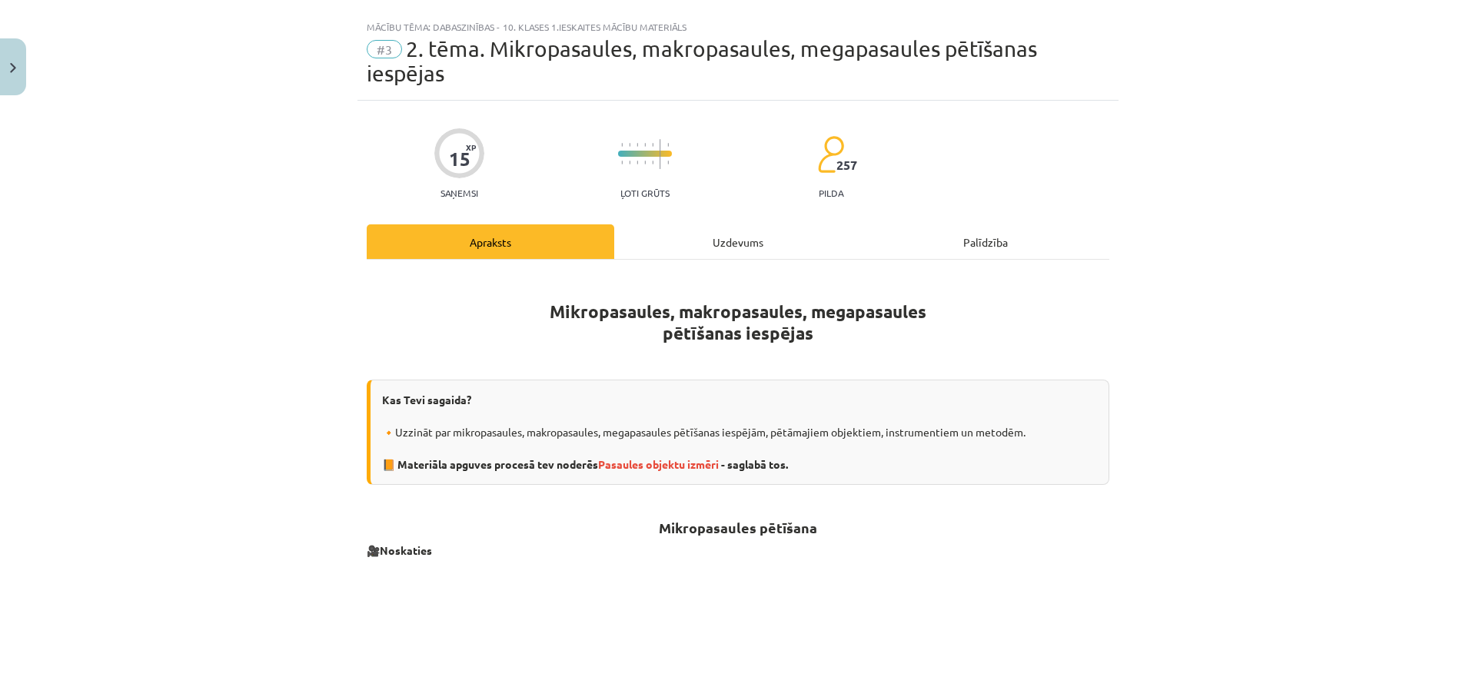
scroll to position [24, 0]
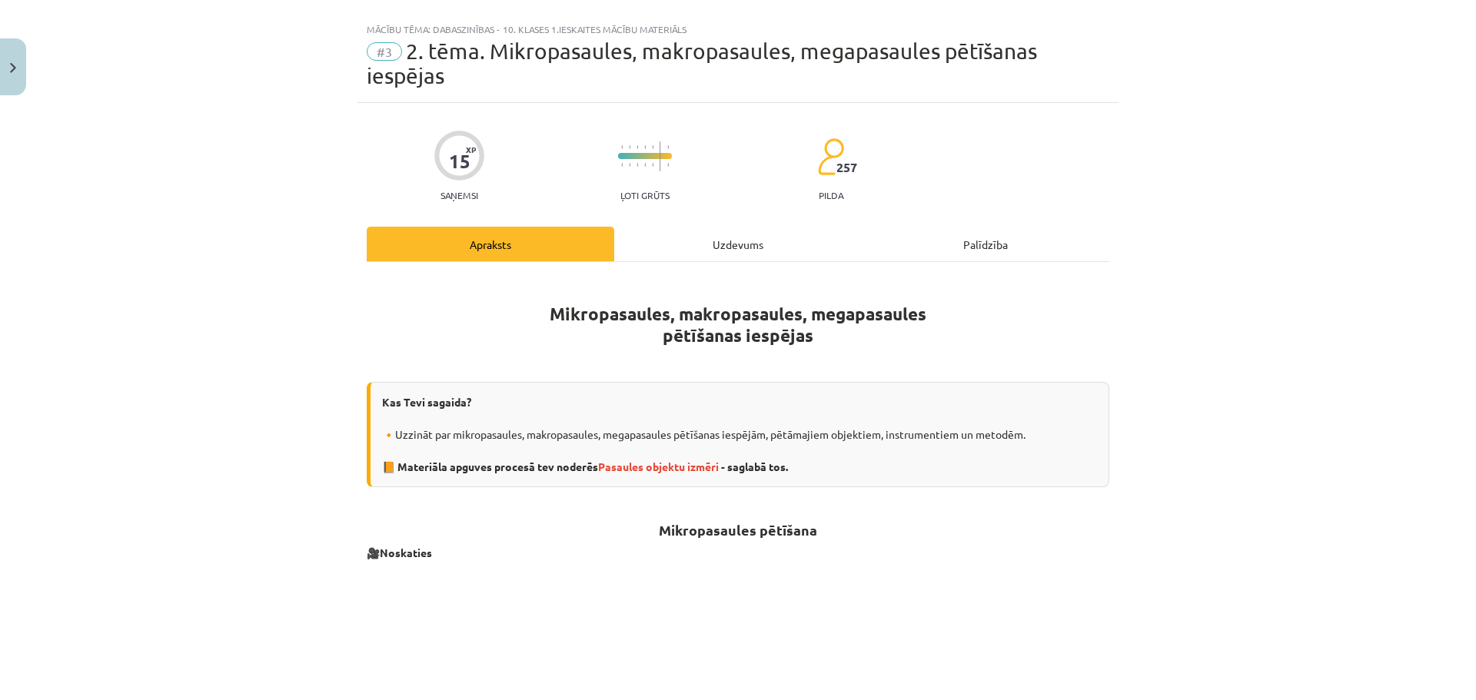
click at [759, 237] on div "Uzdevums" at bounding box center [737, 244] width 247 height 35
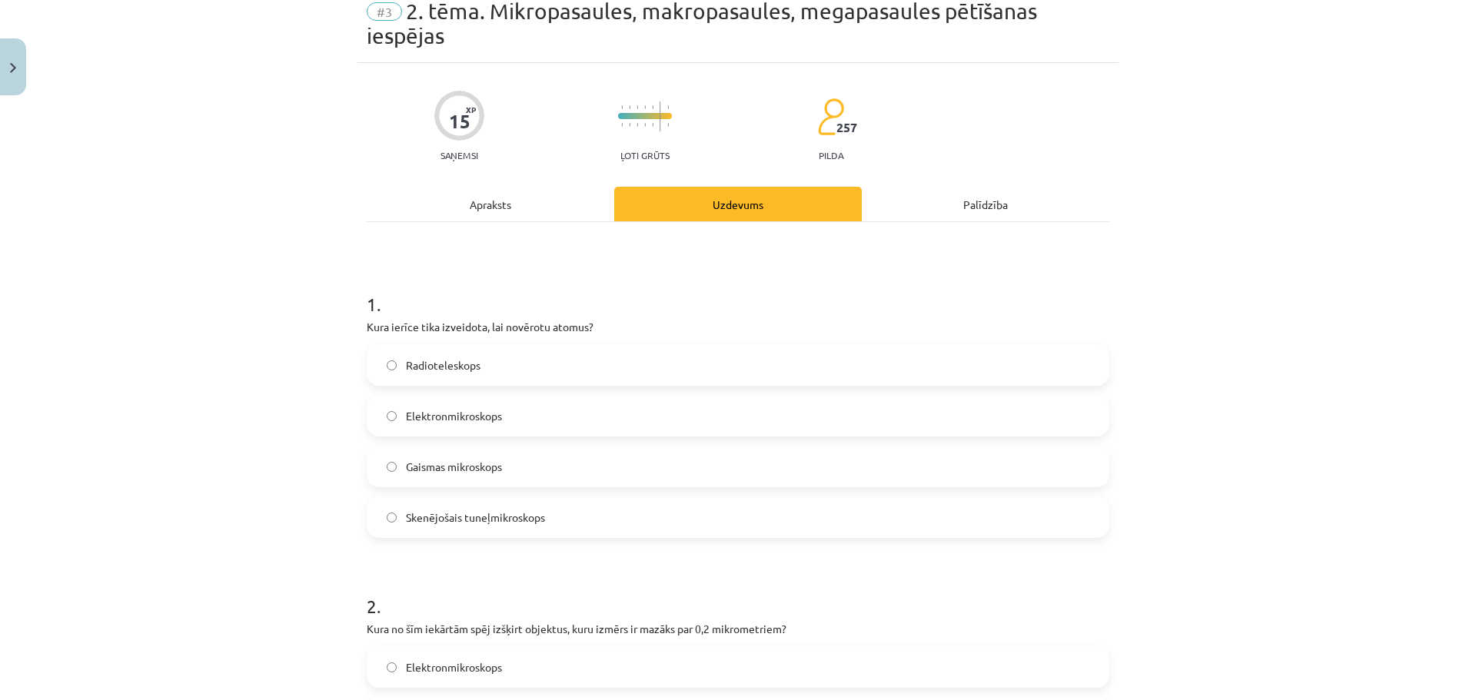
scroll to position [0, 0]
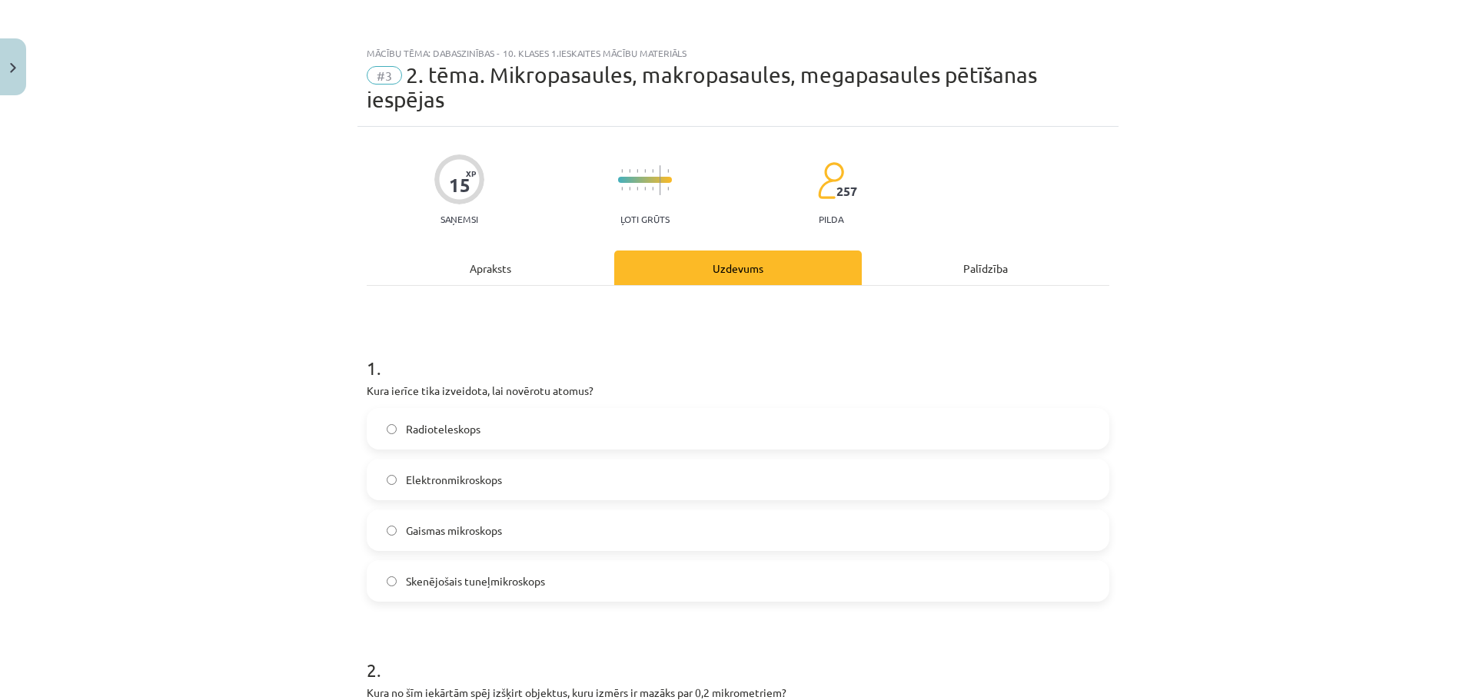
click at [530, 264] on div "Apraksts" at bounding box center [490, 268] width 247 height 35
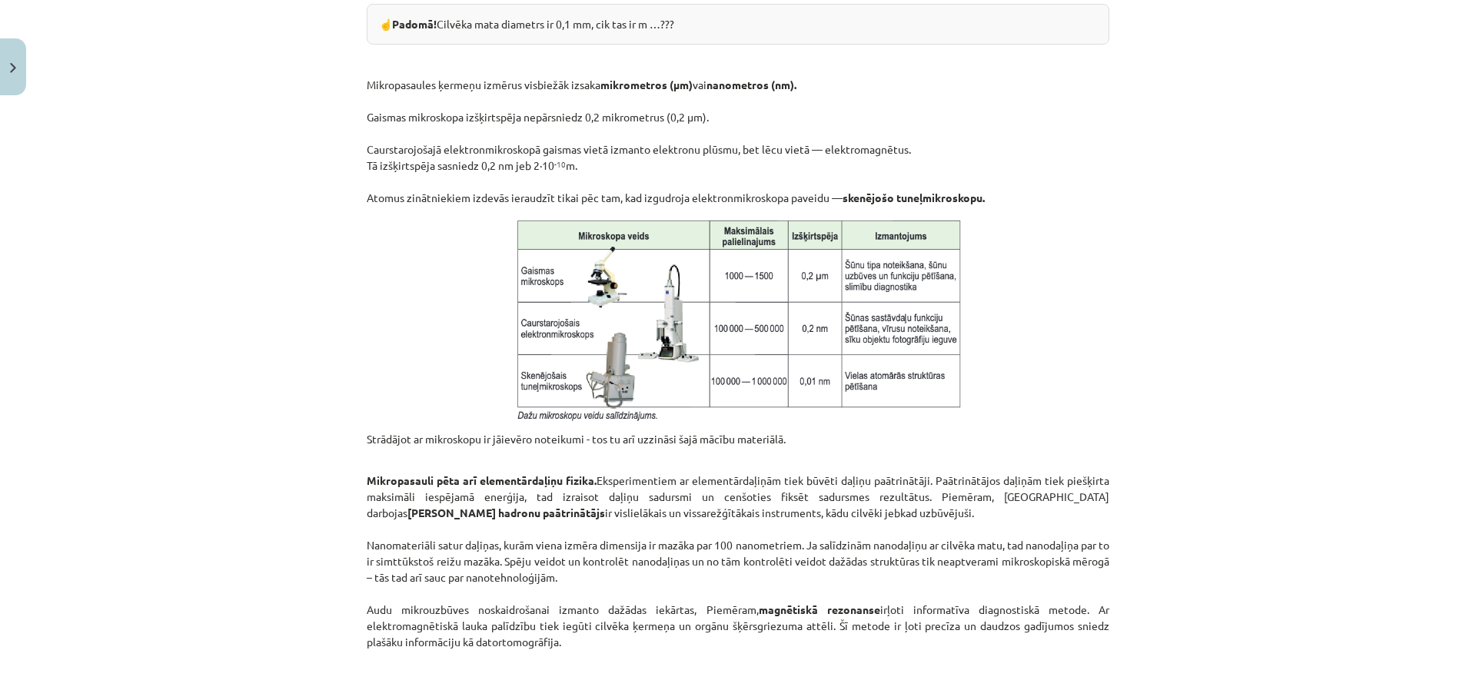
scroll to position [1177, 0]
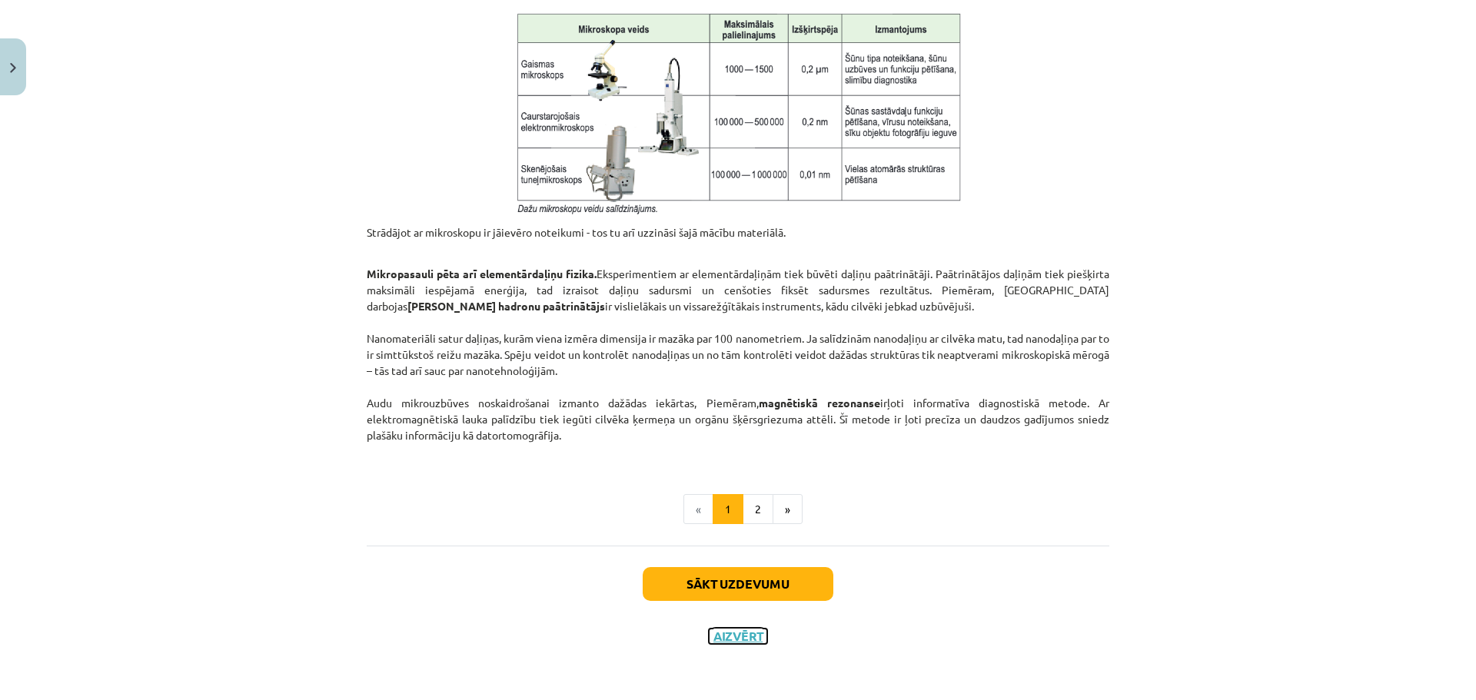
drag, startPoint x: 735, startPoint y: 632, endPoint x: 725, endPoint y: 630, distance: 9.5
click at [735, 632] on button "Aizvērt" at bounding box center [738, 636] width 58 height 15
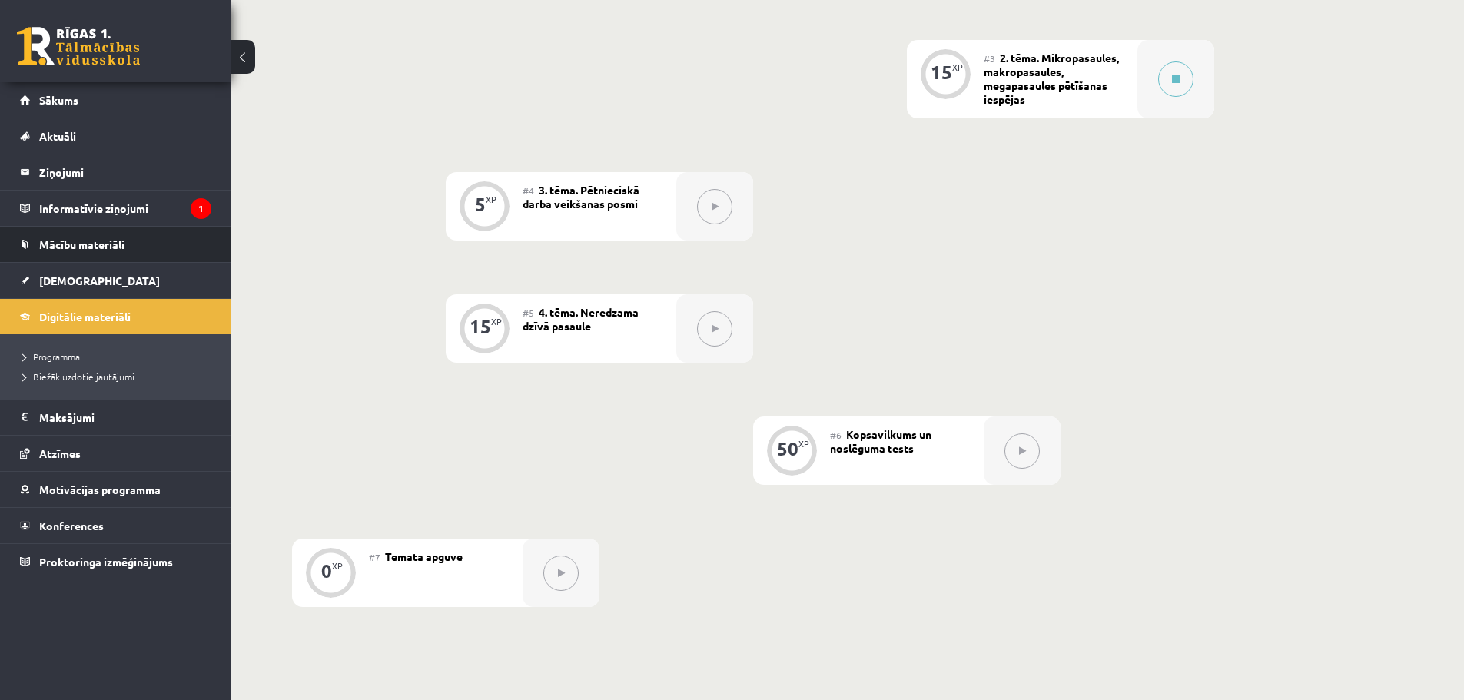
scroll to position [615, 0]
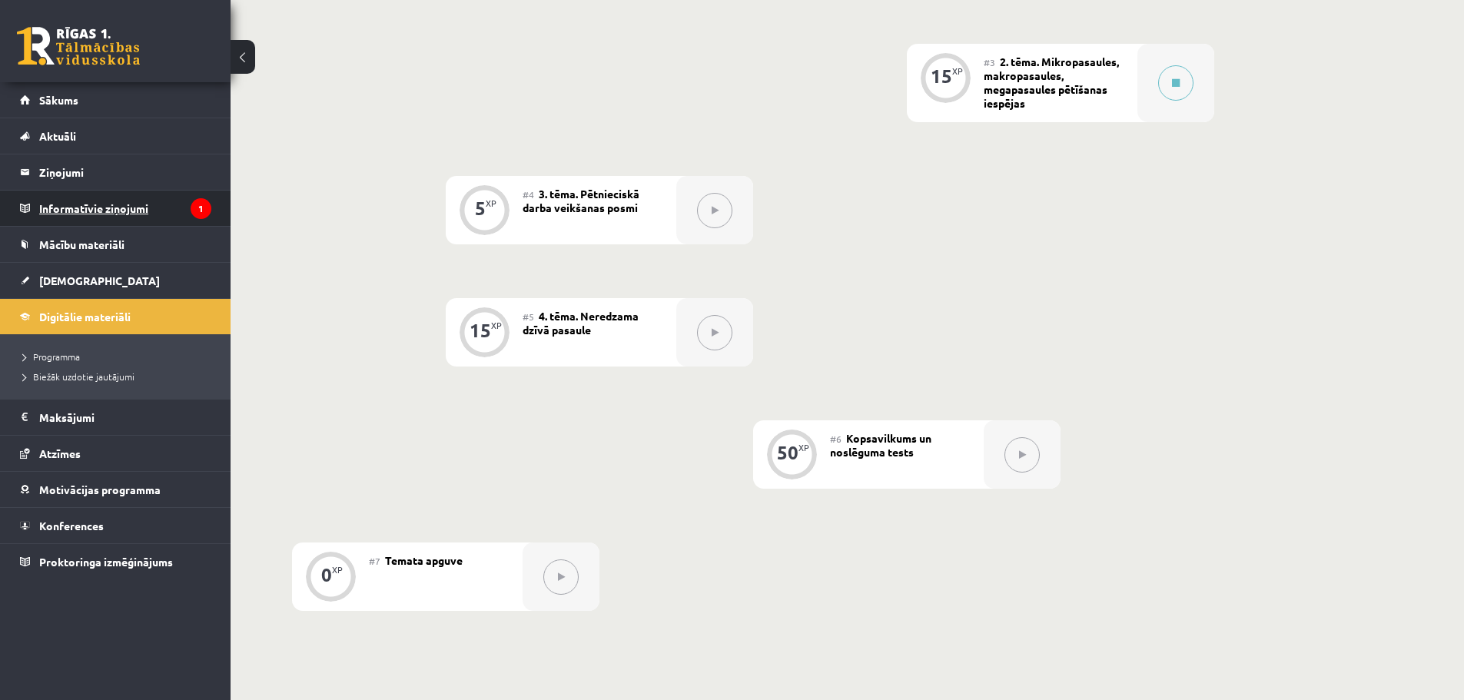
click at [126, 204] on legend "Informatīvie ziņojumi 1" at bounding box center [125, 208] width 172 height 35
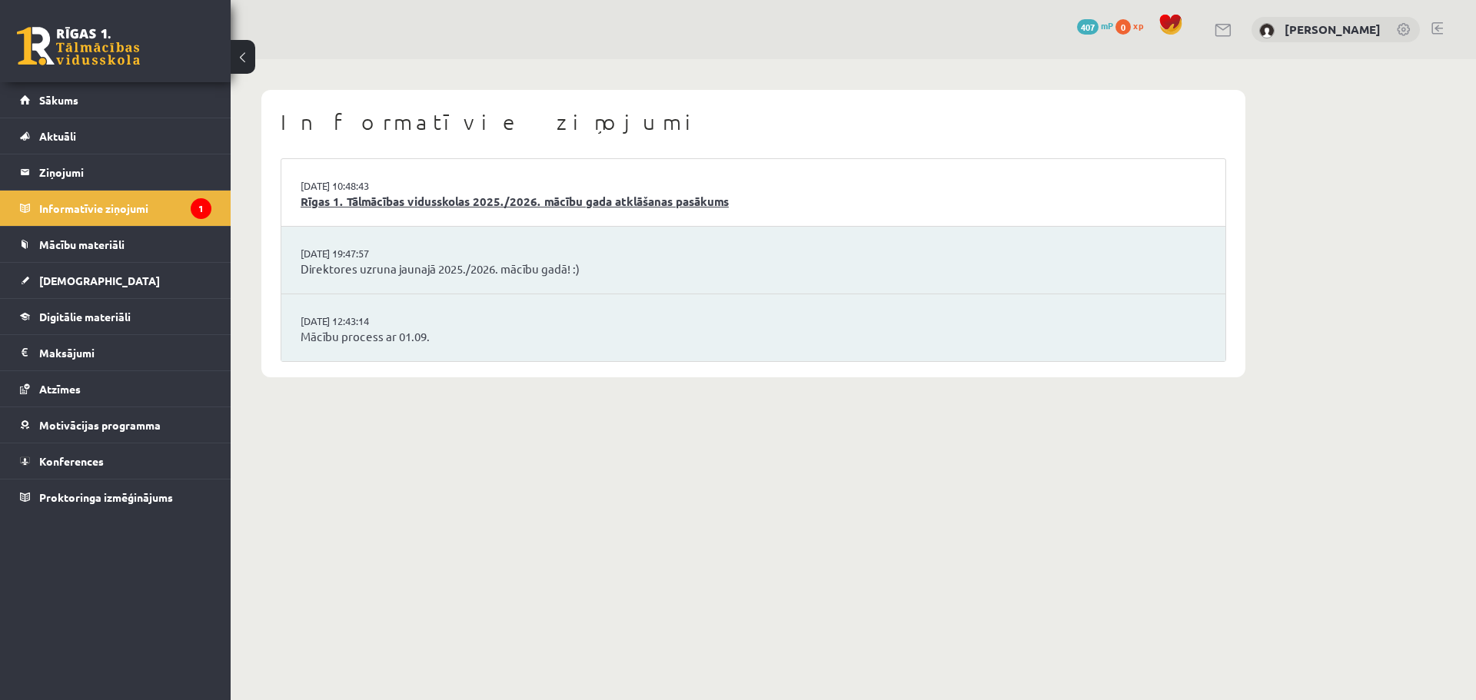
click at [449, 195] on link "Rīgas 1. Tālmācības vidusskolas 2025./2026. mācību gada atklāšanas pasākums" at bounding box center [752, 202] width 905 height 18
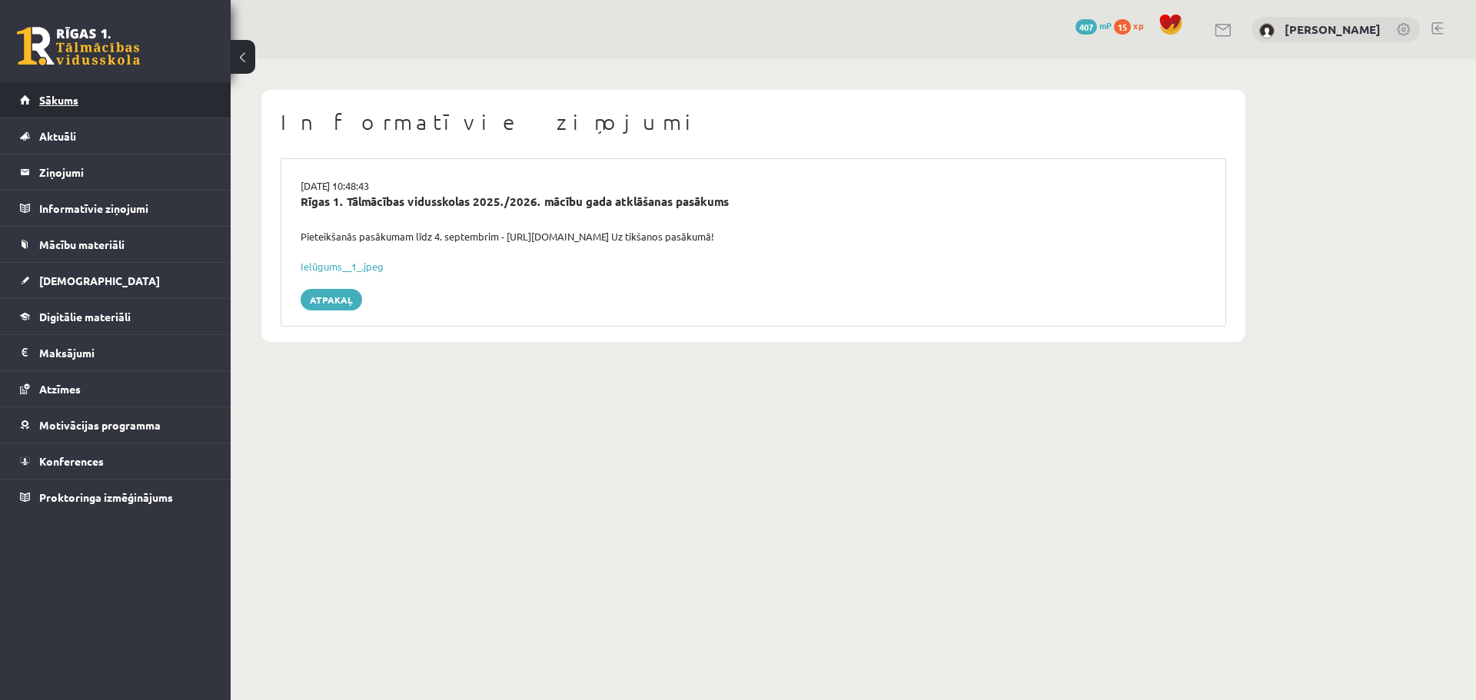
click at [63, 95] on span "Sākums" at bounding box center [58, 100] width 39 height 14
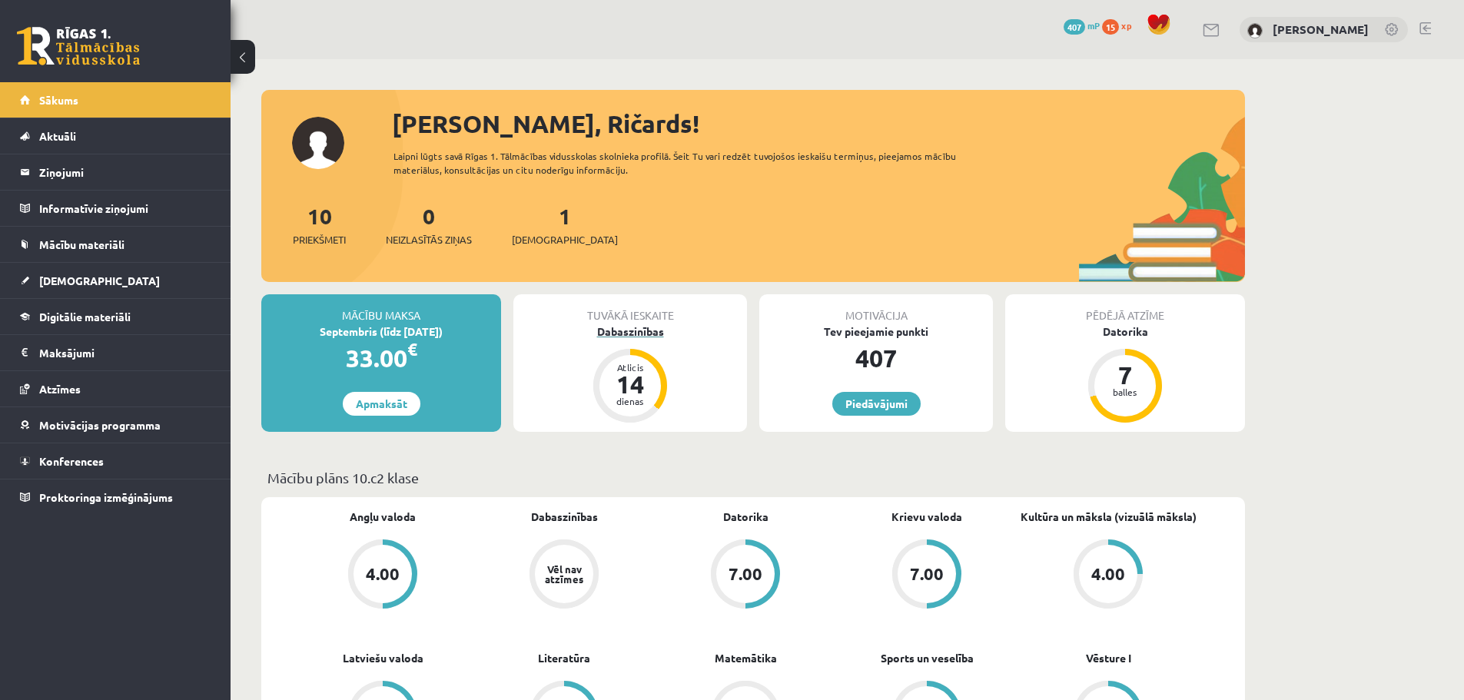
click at [626, 334] on div "Dabaszinības" at bounding box center [630, 332] width 234 height 16
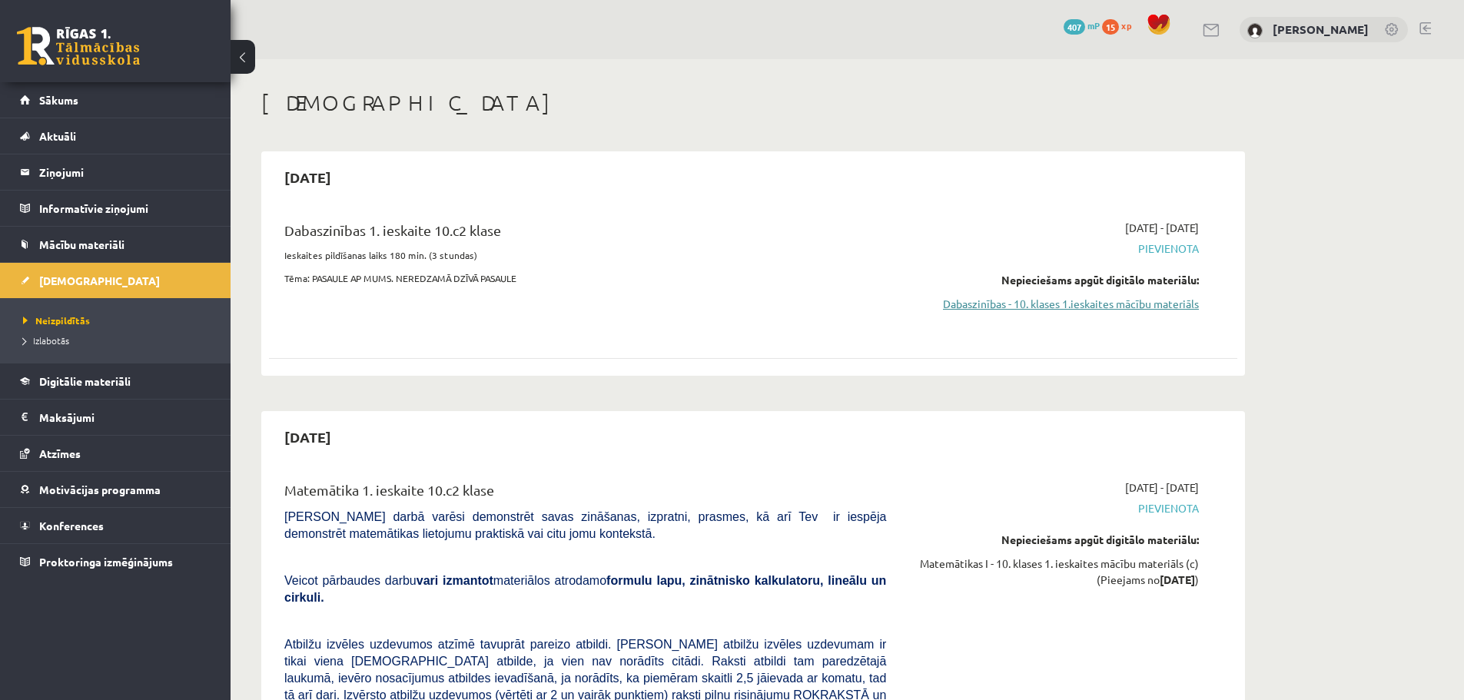
click at [1087, 303] on link "Dabaszinības - 10. klases 1.ieskaites mācību materiāls" at bounding box center [1054, 304] width 290 height 16
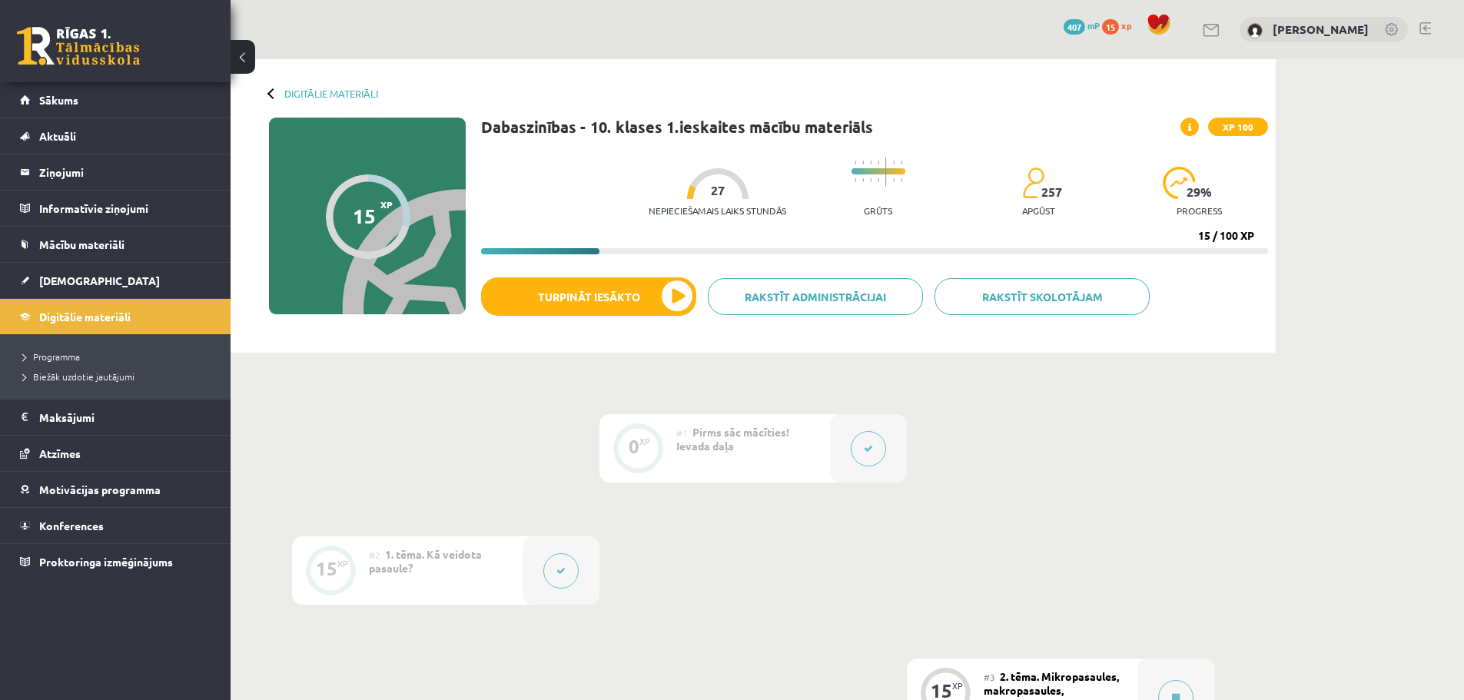
click at [284, 93] on div "Digitālie materiāli" at bounding box center [323, 94] width 109 height 12
click at [299, 91] on link "Digitālie materiāli" at bounding box center [331, 94] width 94 height 12
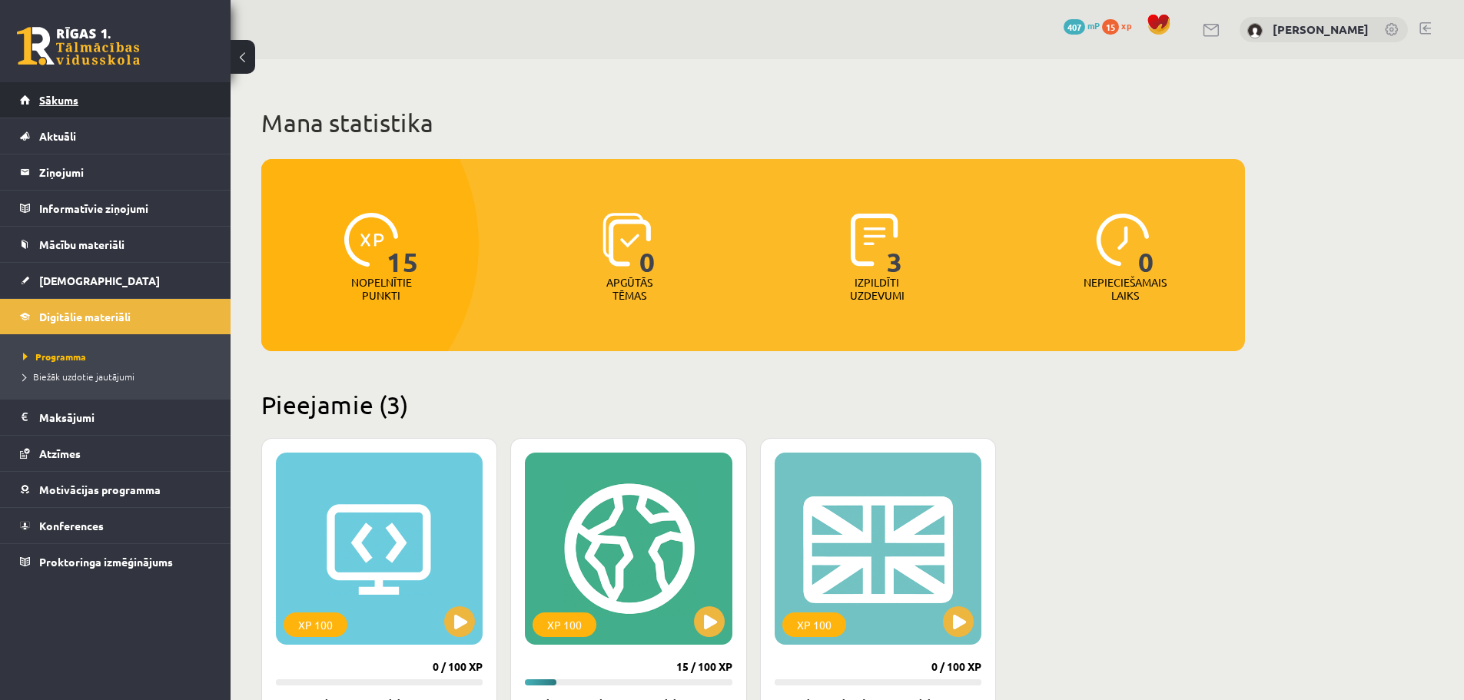
click at [115, 108] on link "Sākums" at bounding box center [115, 99] width 191 height 35
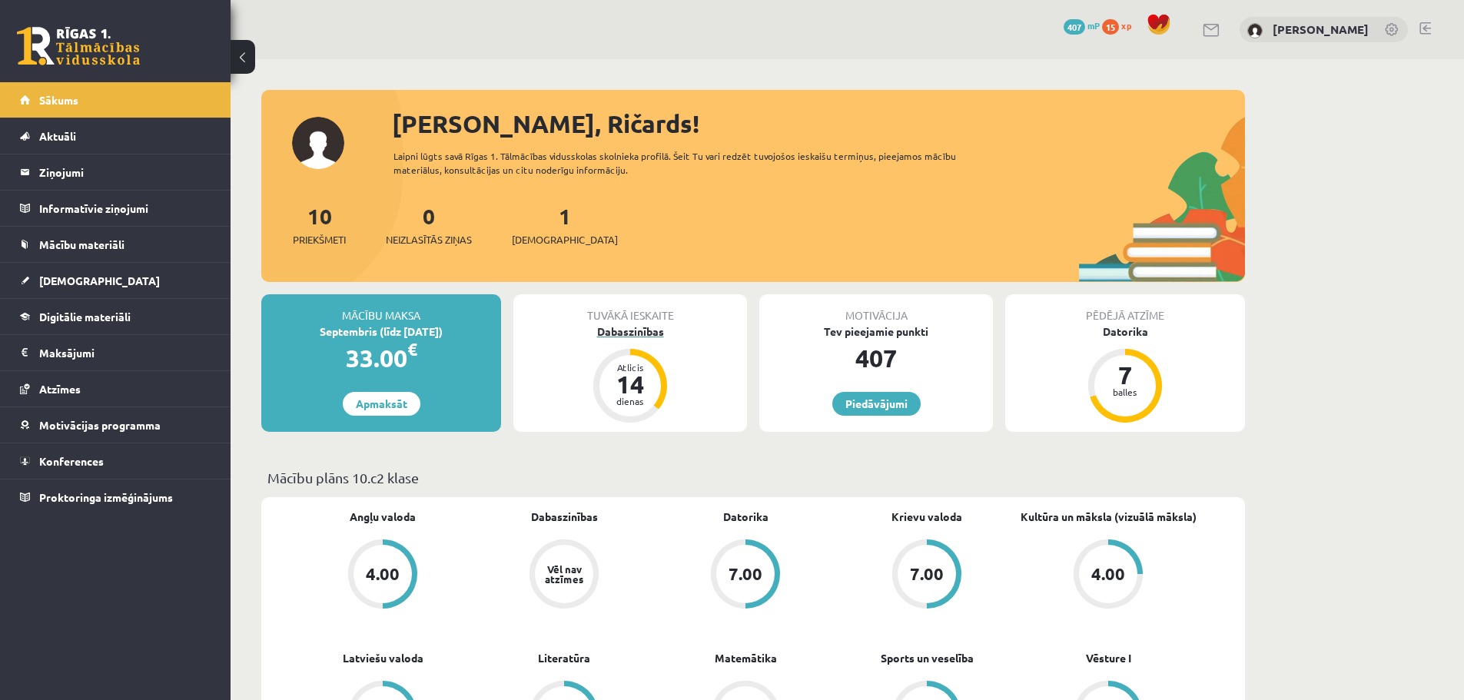
click at [631, 324] on div "Dabaszinības" at bounding box center [630, 332] width 234 height 16
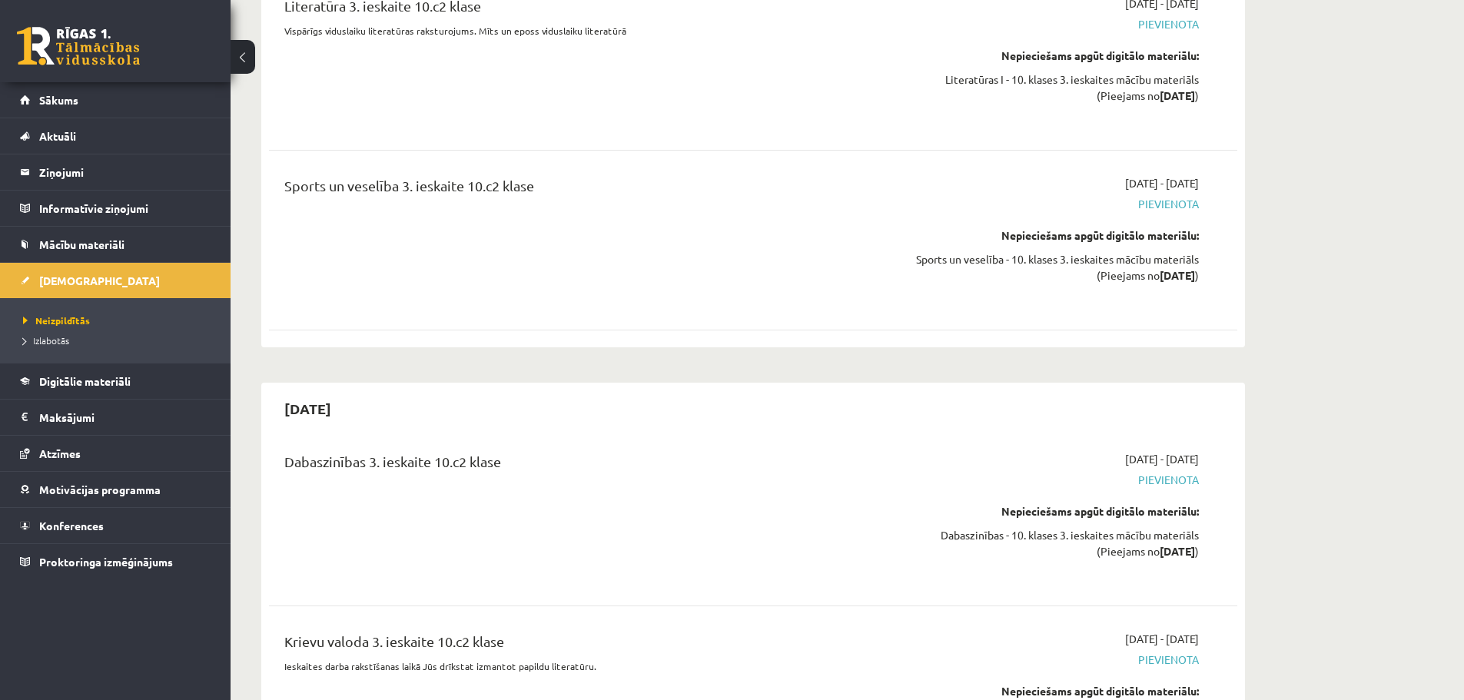
scroll to position [4073, 0]
click at [66, 339] on span "Izlabotās" at bounding box center [46, 340] width 46 height 12
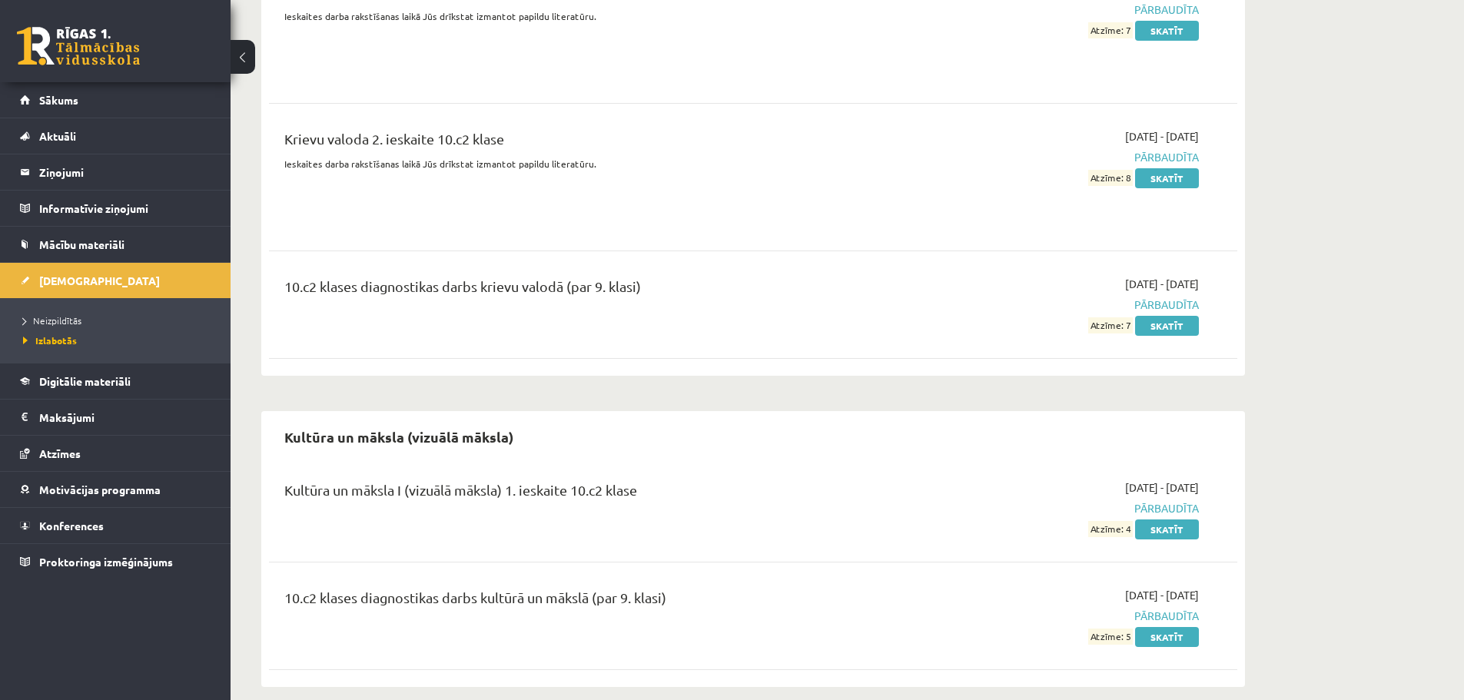
scroll to position [1806, 0]
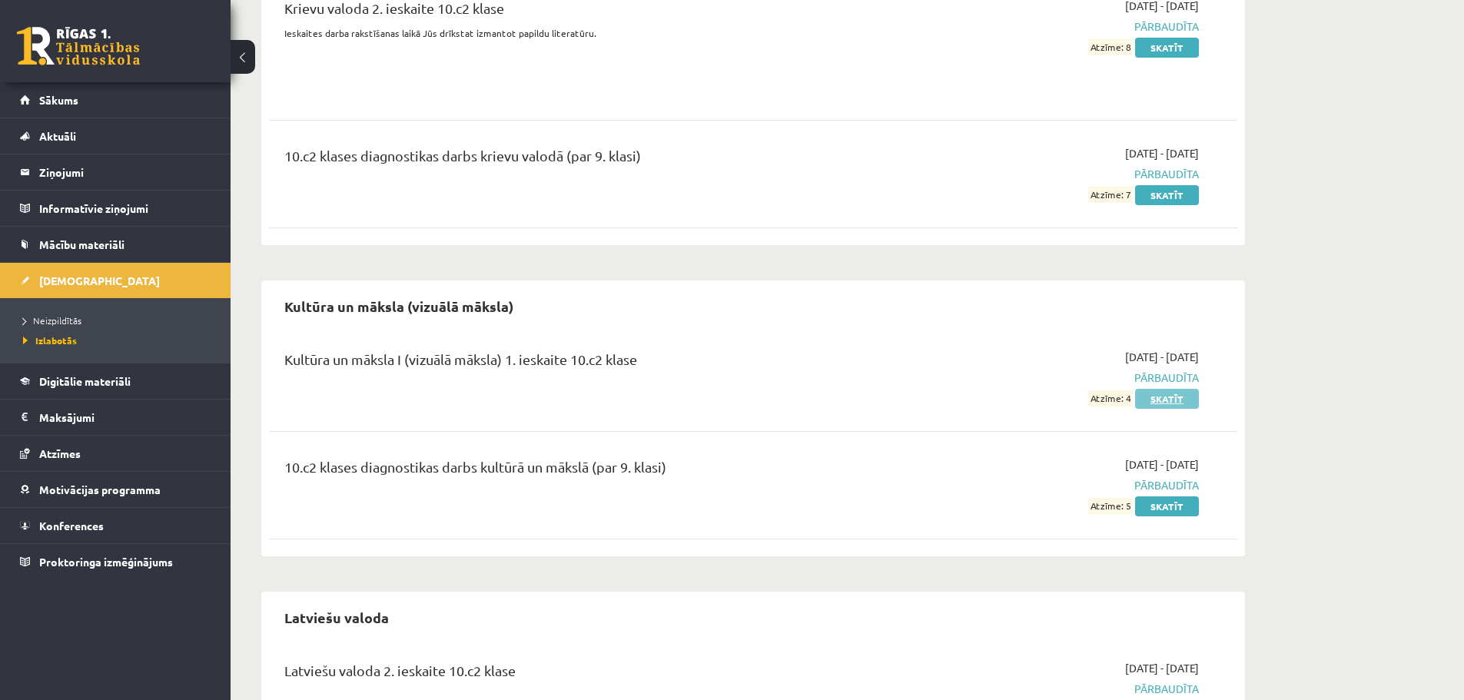
click at [1167, 390] on link "Skatīt" at bounding box center [1167, 399] width 64 height 20
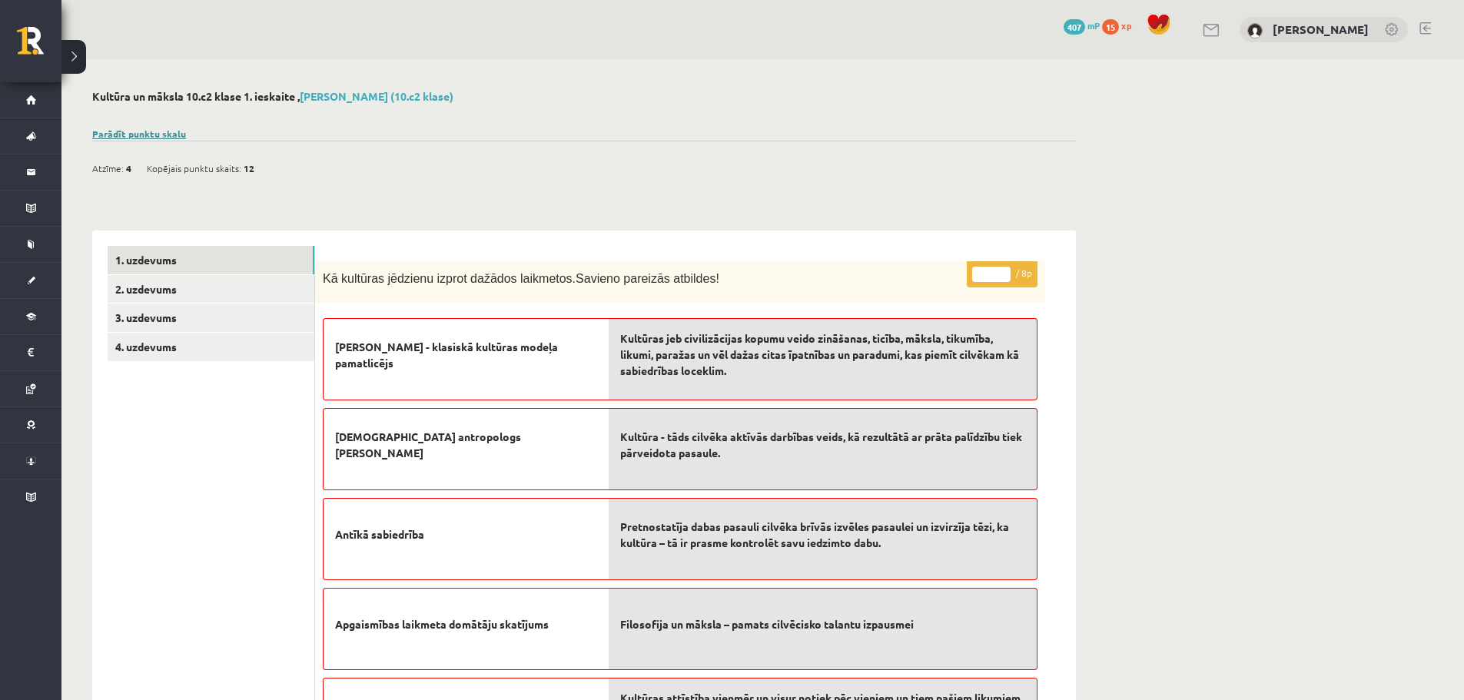
click at [149, 136] on link "Parādīt punktu skalu" at bounding box center [139, 134] width 94 height 12
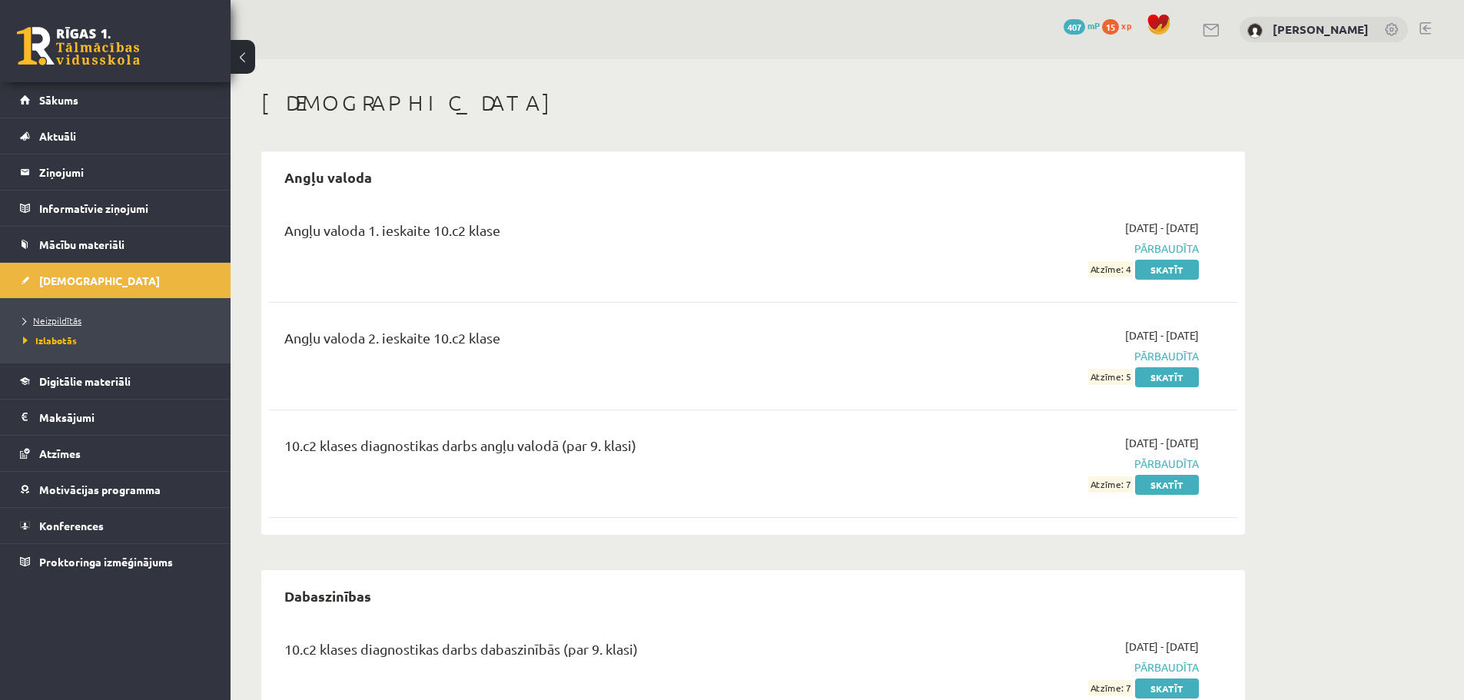
click at [75, 320] on span "Neizpildītās" at bounding box center [52, 320] width 58 height 12
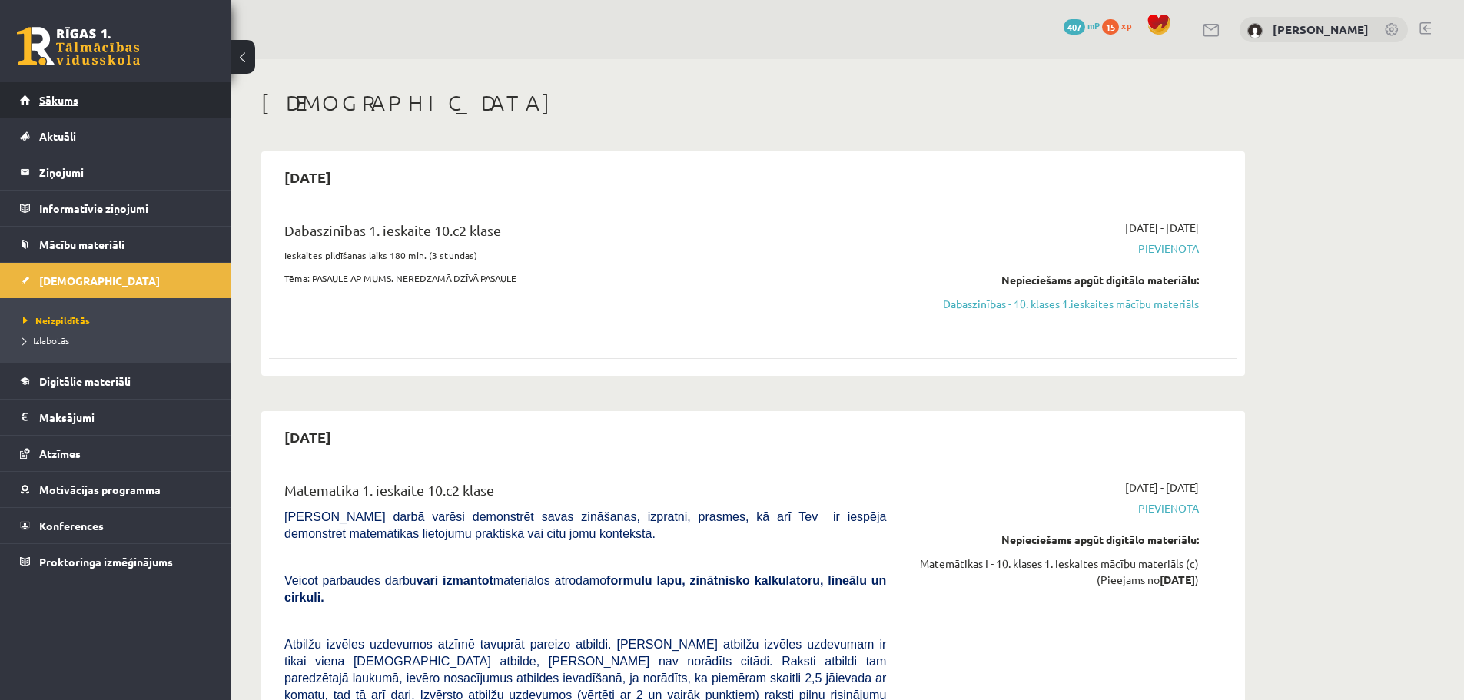
click at [107, 104] on link "Sākums" at bounding box center [115, 99] width 191 height 35
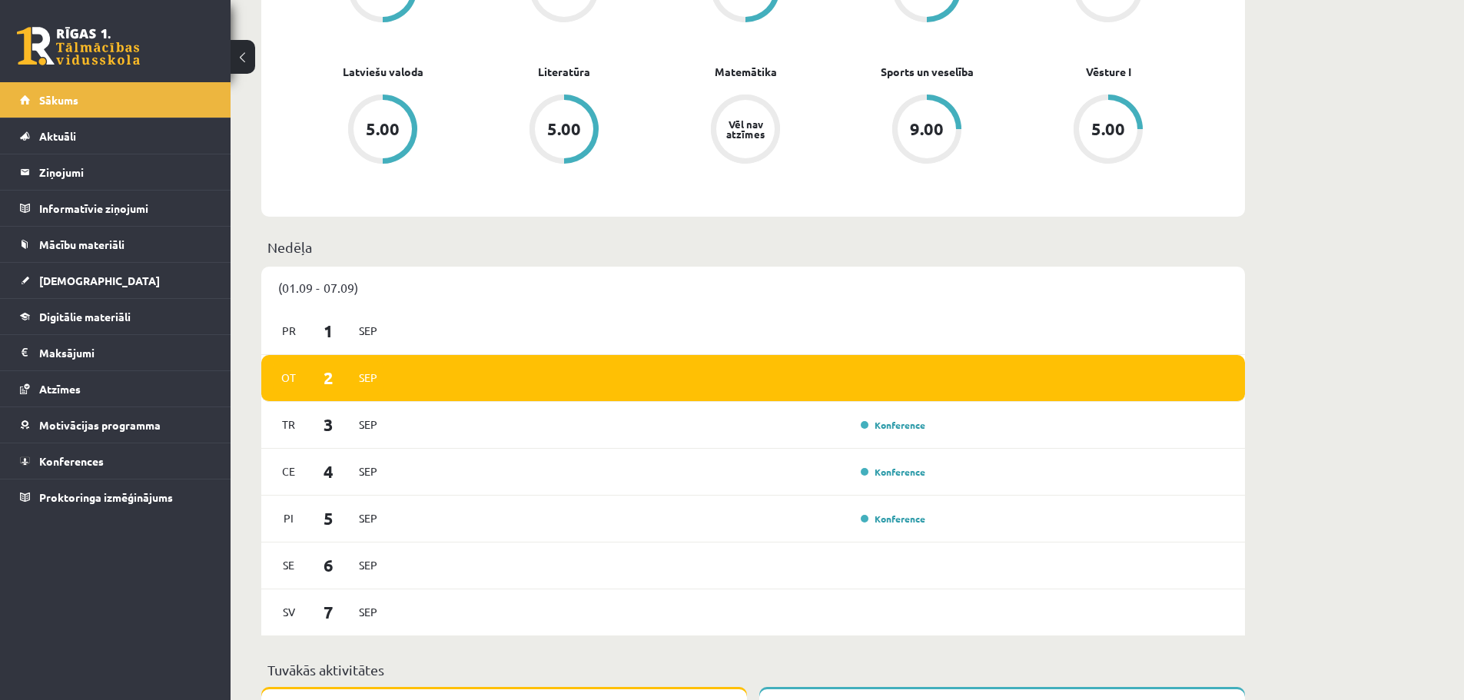
scroll to position [692, 0]
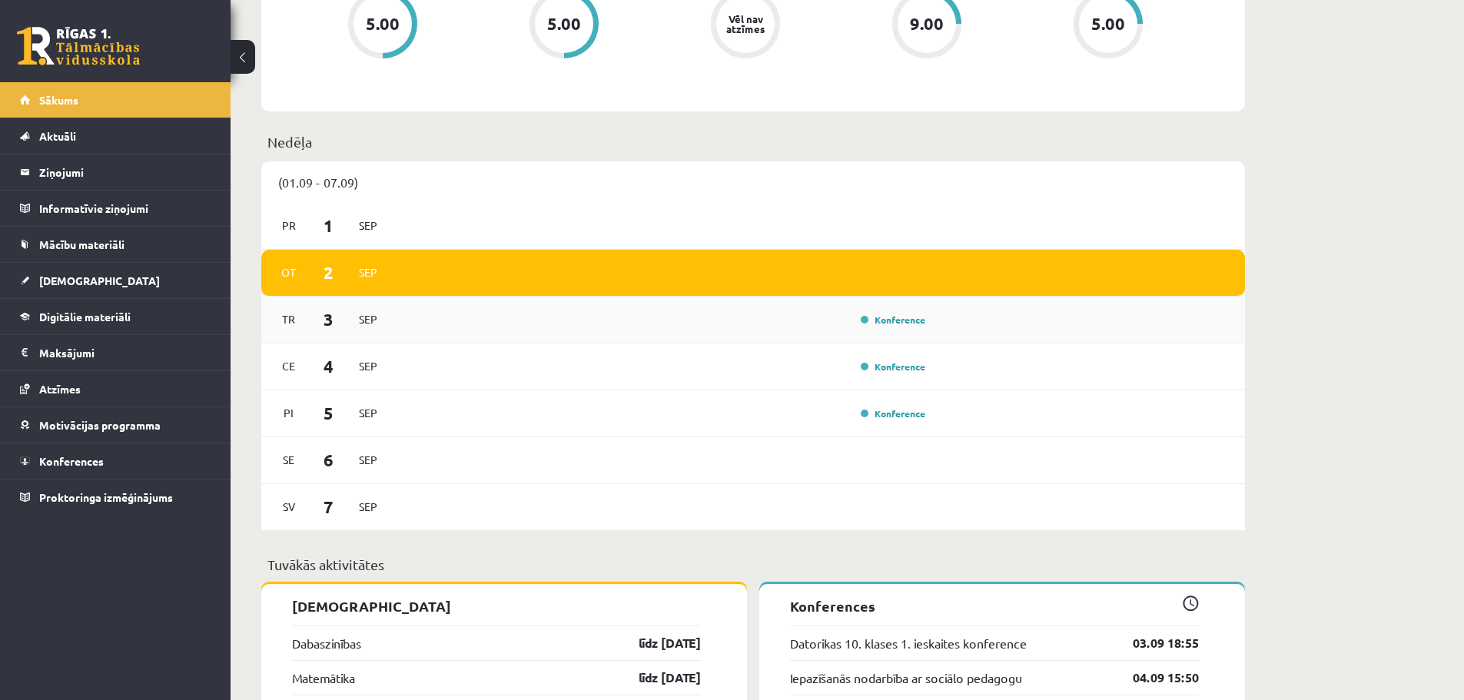
click at [809, 313] on div "Konference" at bounding box center [663, 319] width 535 height 17
click at [906, 321] on link "Konference" at bounding box center [893, 320] width 65 height 12
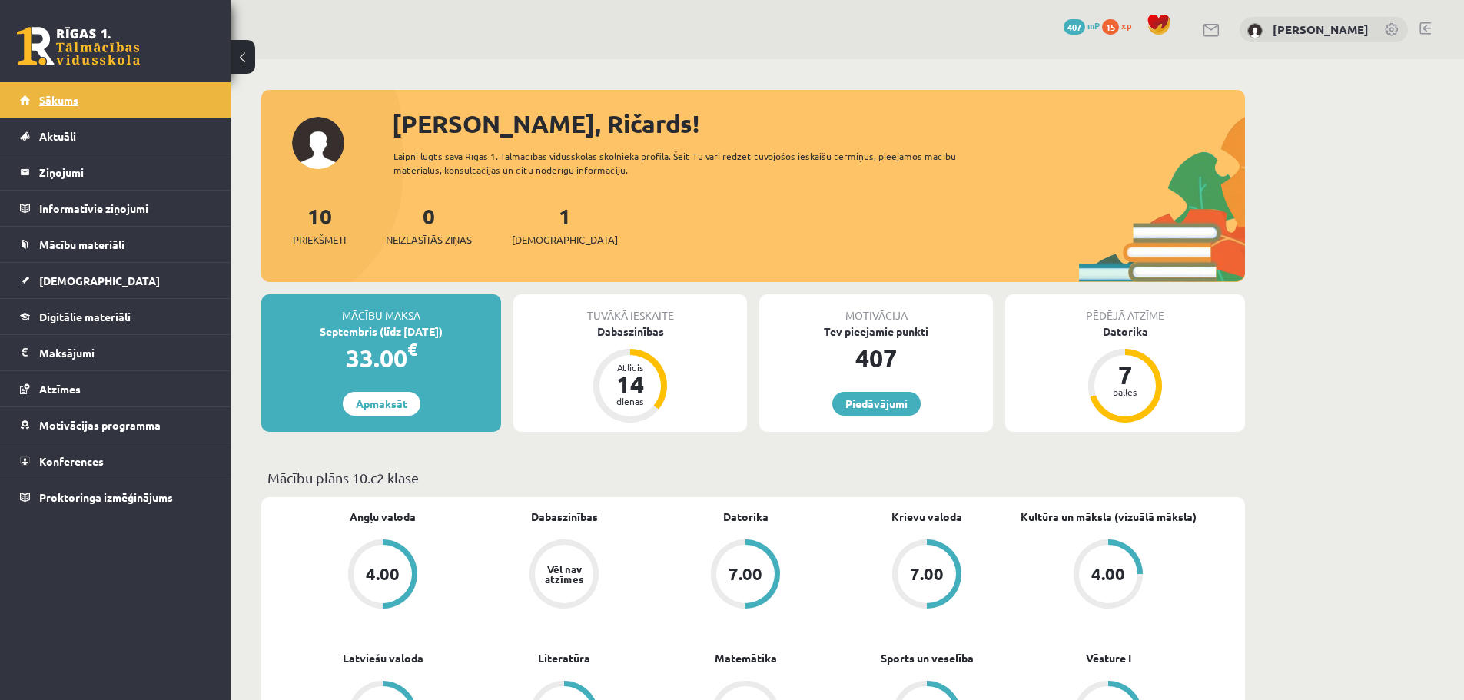
click at [77, 96] on span "Sākums" at bounding box center [58, 100] width 39 height 14
